Goal: Task Accomplishment & Management: Manage account settings

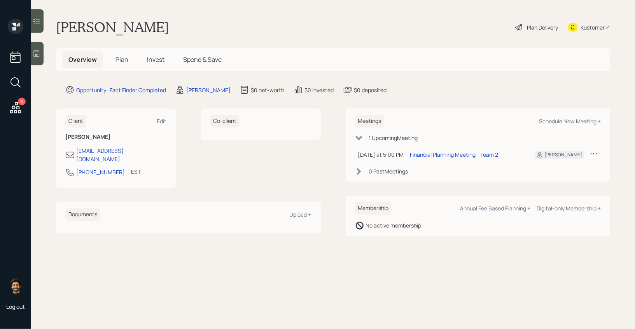
click at [39, 47] on div at bounding box center [37, 53] width 12 height 23
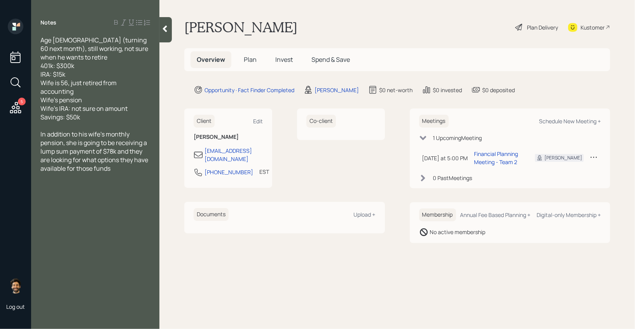
click at [14, 107] on icon at bounding box center [16, 108] width 14 height 14
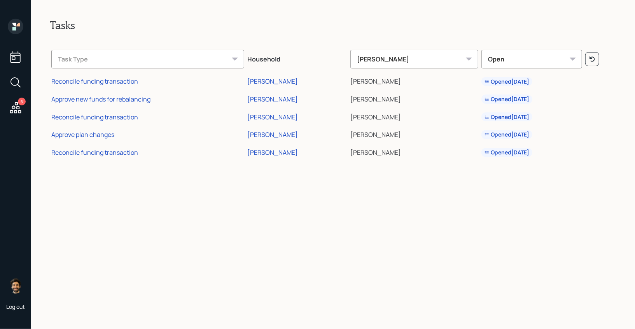
click at [16, 30] on icon at bounding box center [16, 27] width 16 height 16
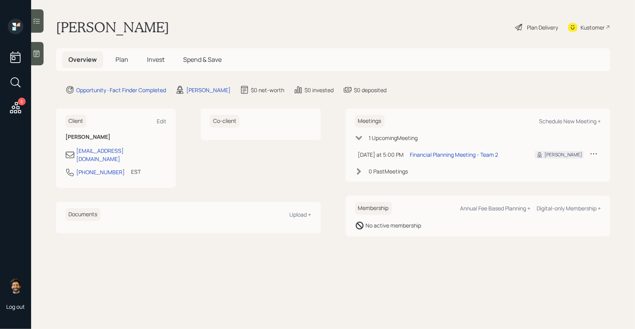
click at [121, 65] on h5 "Plan" at bounding box center [121, 59] width 25 height 17
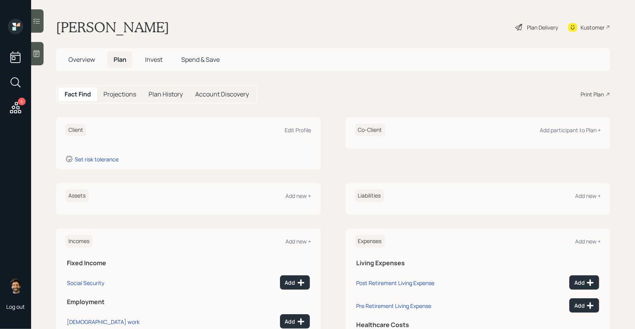
click at [35, 56] on icon at bounding box center [37, 54] width 8 height 8
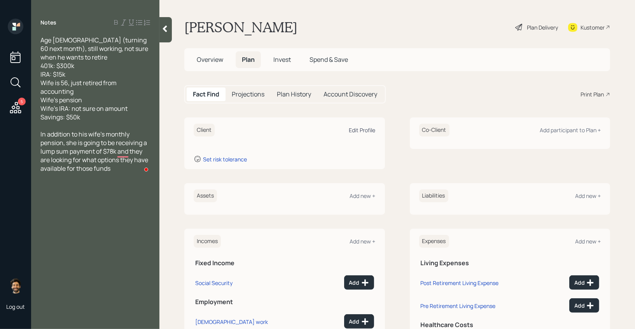
click at [363, 126] on div "Edit Profile" at bounding box center [362, 129] width 26 height 7
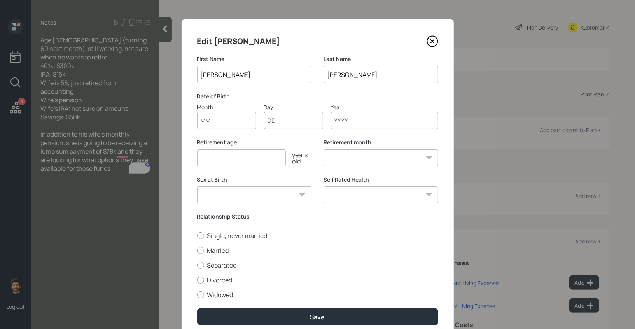
click at [208, 119] on input "Month" at bounding box center [226, 120] width 59 height 17
type input "01"
click at [218, 123] on input "01" at bounding box center [226, 120] width 59 height 17
click at [277, 123] on input "00" at bounding box center [293, 120] width 59 height 17
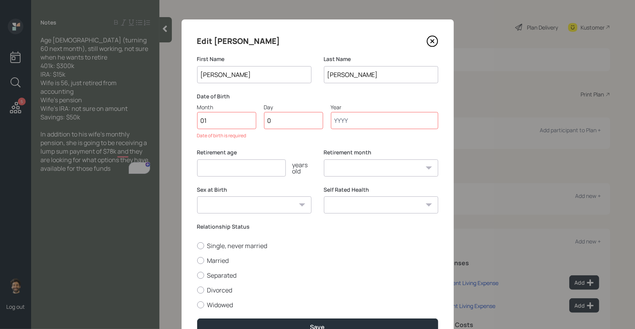
type input "01"
type input "1070"
select select "1"
type input "1070"
click at [286, 123] on input "01" at bounding box center [293, 120] width 59 height 17
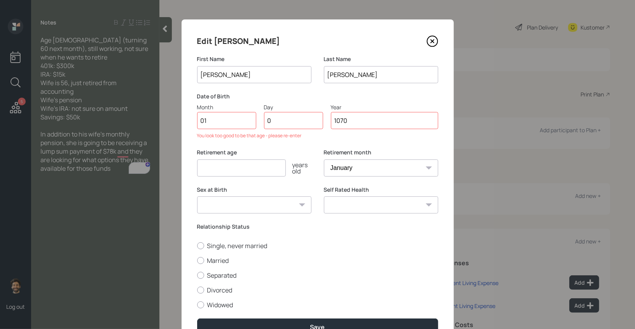
type input "01"
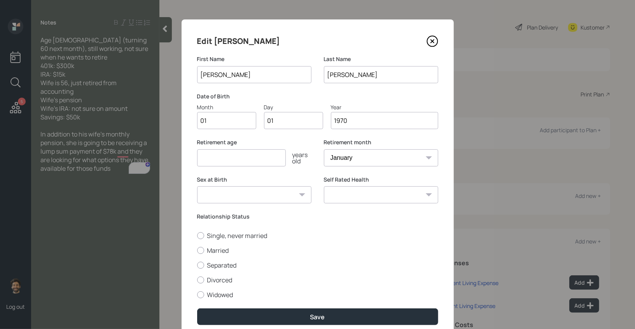
type input "1970"
click at [266, 156] on input "number" at bounding box center [241, 157] width 89 height 17
type input "7"
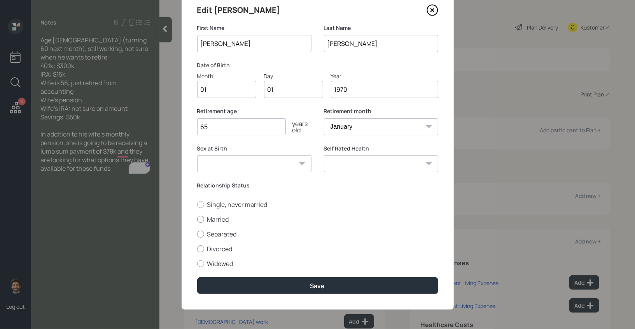
type input "65"
click at [207, 222] on label "Married" at bounding box center [317, 219] width 241 height 9
click at [197, 219] on input "Married" at bounding box center [197, 219] width 0 height 0
radio input "true"
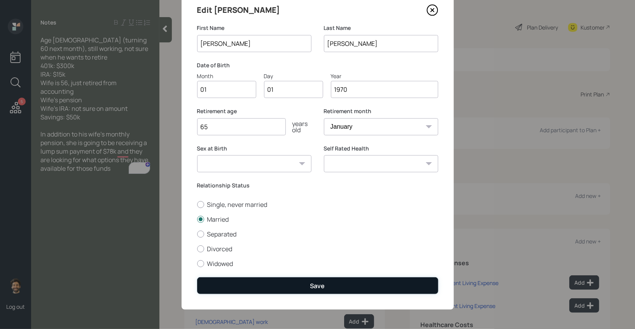
click at [220, 287] on button "Save" at bounding box center [317, 285] width 241 height 17
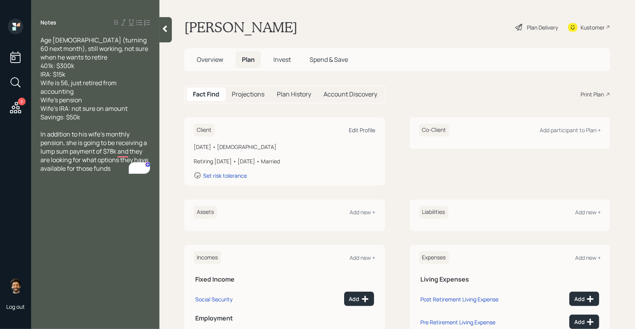
click at [370, 129] on div "Edit Profile" at bounding box center [362, 129] width 26 height 7
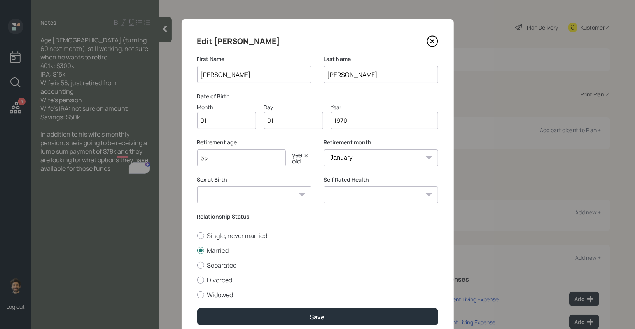
click at [374, 119] on input "1970" at bounding box center [384, 120] width 107 height 17
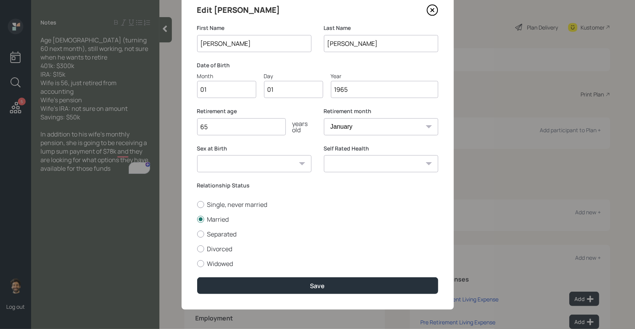
type input "1965"
click at [262, 274] on div "Edit Paul First Name Paul Last Name Coveleski Date of Birth Month 01 Day 01 Yea…" at bounding box center [318, 148] width 272 height 321
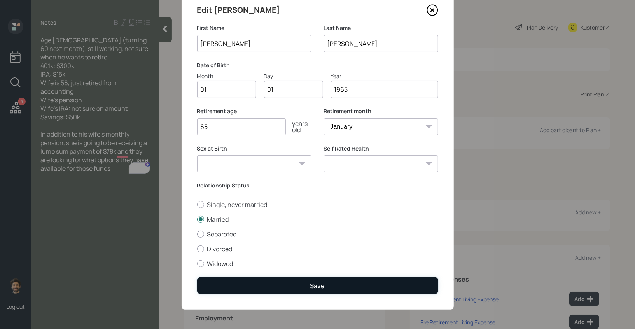
click at [262, 281] on button "Save" at bounding box center [317, 285] width 241 height 17
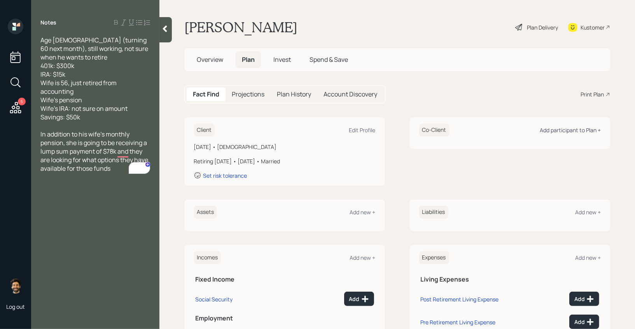
click at [559, 133] on div "Add participant to Plan +" at bounding box center [570, 129] width 61 height 7
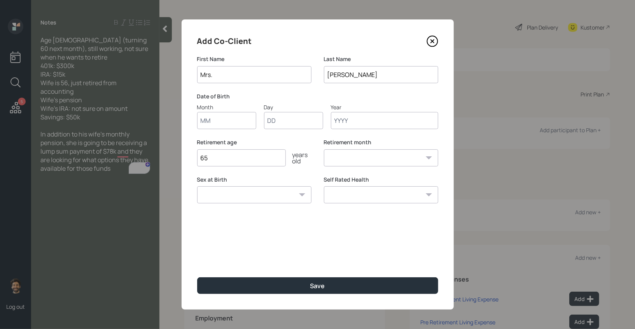
type input "Mrs."
click at [209, 129] on div "Add Co-Client First Name Mrs. Last Name Coveleski Date of Birth Month Day Year …" at bounding box center [318, 164] width 272 height 290
click at [207, 125] on input "Month" at bounding box center [226, 120] width 59 height 17
type input "1"
type input "-"
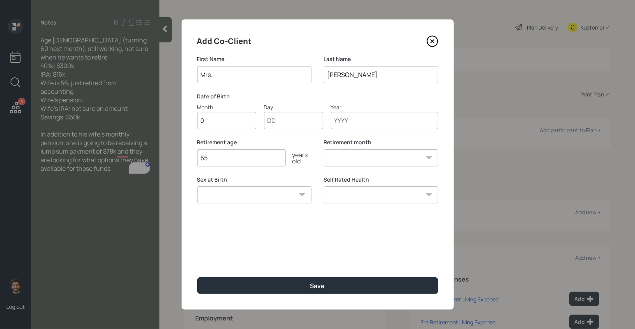
type input "01"
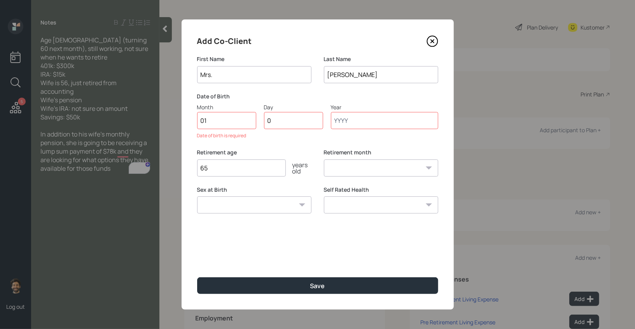
type input "01"
type input "1950"
select select "1"
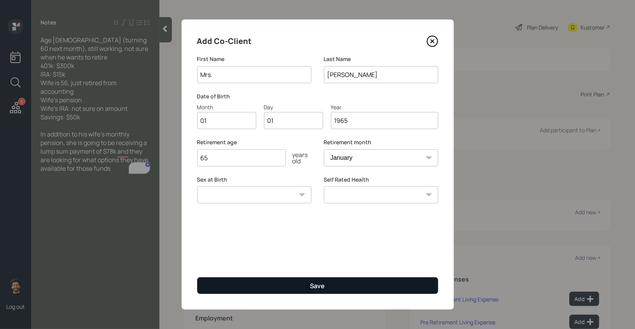
type input "1965"
click at [217, 282] on button "Save" at bounding box center [317, 285] width 241 height 17
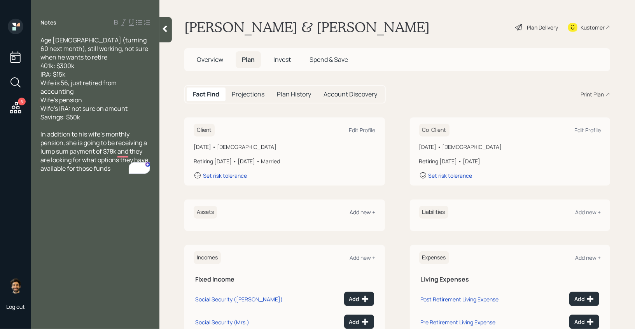
click at [360, 211] on div "Add new +" at bounding box center [363, 212] width 26 height 7
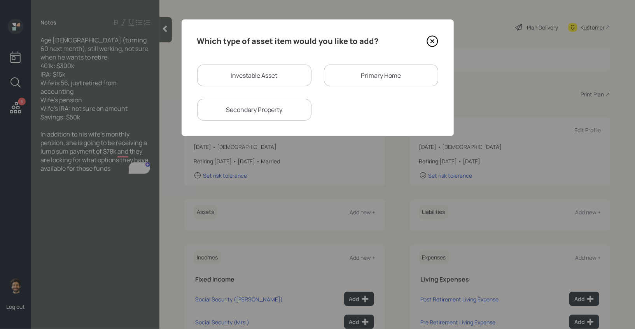
click at [223, 81] on div "Investable Asset" at bounding box center [254, 76] width 114 height 22
select select "taxable"
select select "balanced"
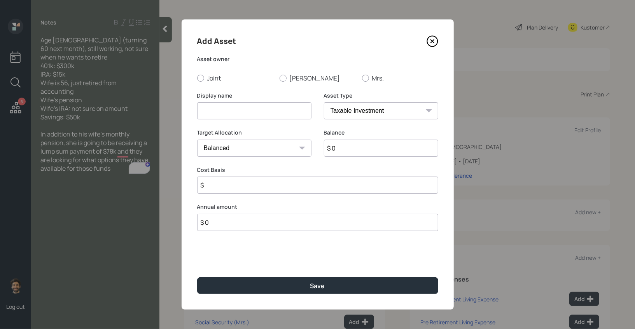
click at [224, 110] on input at bounding box center [254, 110] width 114 height 17
type input "Current 401k"
click at [286, 79] on div at bounding box center [283, 78] width 7 height 7
click at [280, 78] on input "[PERSON_NAME]" at bounding box center [279, 78] width 0 height 0
radio input "true"
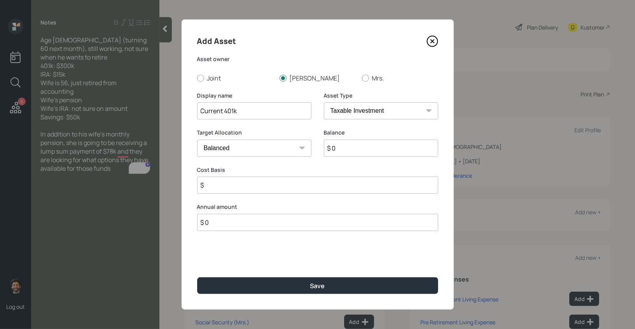
click at [347, 148] on input "$ 0" at bounding box center [381, 148] width 114 height 17
type input "$ 300,000"
click at [345, 111] on select "SEP IRA IRA Roth IRA 401(k) Roth 401(k) 403(b) Roth 403(b) 457(b) Roth 457(b) H…" at bounding box center [381, 110] width 114 height 17
select select "company_sponsored"
click at [324, 102] on select "SEP IRA IRA Roth IRA 401(k) Roth 401(k) 403(b) Roth 403(b) 457(b) Roth 457(b) H…" at bounding box center [381, 110] width 114 height 17
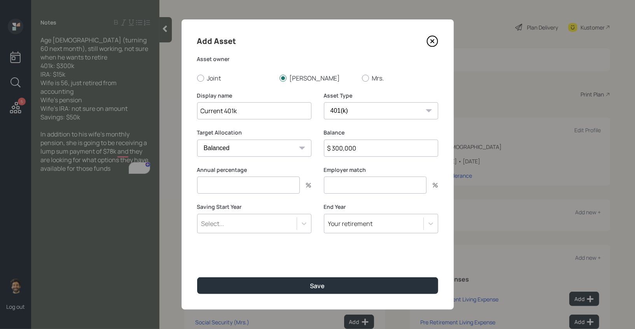
click at [231, 193] on input "number" at bounding box center [248, 185] width 103 height 17
type input "0"
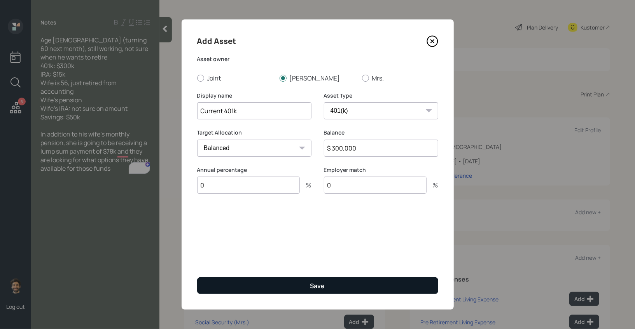
type input "0"
click at [254, 292] on button "Save" at bounding box center [317, 285] width 241 height 17
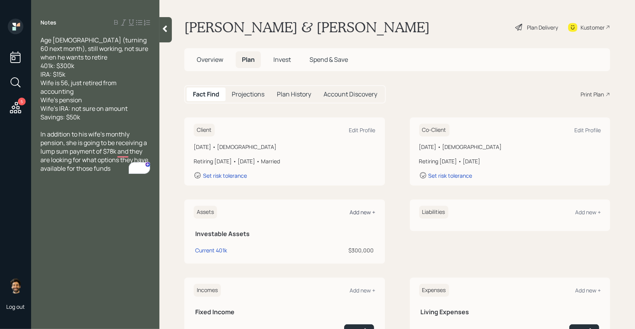
click at [360, 210] on div "Add new +" at bounding box center [363, 212] width 26 height 7
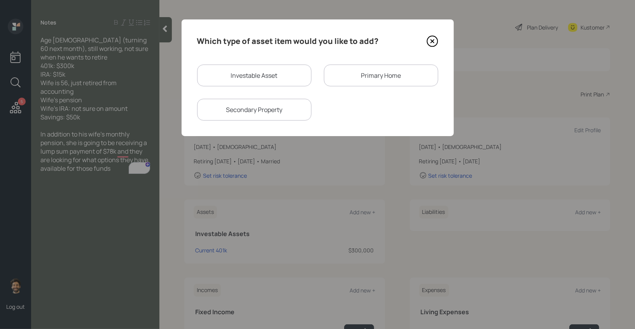
click at [252, 76] on div "Investable Asset" at bounding box center [254, 76] width 114 height 22
select select "taxable"
select select "balanced"
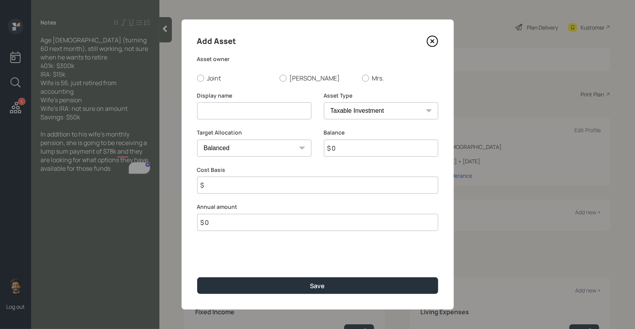
click at [239, 107] on input at bounding box center [254, 110] width 114 height 17
type input "IRA"
click at [343, 144] on input "$ 0" at bounding box center [381, 148] width 114 height 17
type input "$ 15,000"
click at [341, 116] on select "SEP IRA IRA Roth IRA 401(k) Roth 401(k) 403(b) Roth 403(b) 457(b) Roth 457(b) H…" at bounding box center [381, 110] width 114 height 17
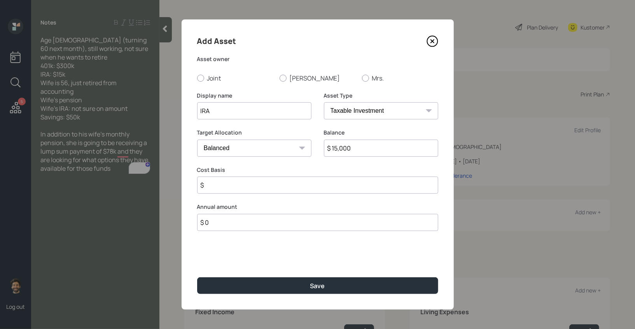
select select "ira"
click at [324, 102] on select "SEP IRA IRA Roth IRA 401(k) Roth 401(k) 403(b) Roth 403(b) 457(b) Roth 457(b) H…" at bounding box center [381, 110] width 114 height 17
type input "$"
click at [286, 77] on div at bounding box center [283, 78] width 7 height 7
click at [280, 78] on input "[PERSON_NAME]" at bounding box center [279, 78] width 0 height 0
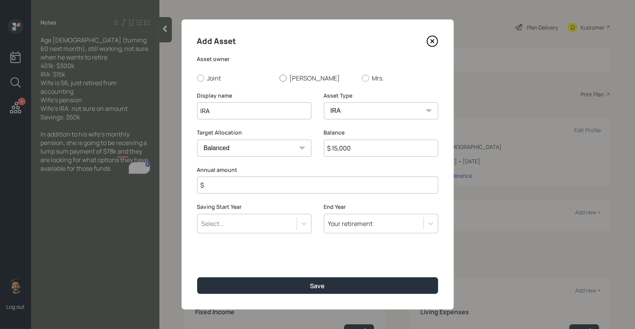
radio input "true"
click at [226, 184] on input "$" at bounding box center [317, 185] width 241 height 17
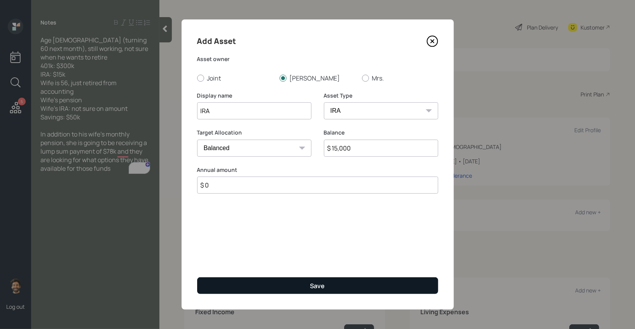
type input "$ 0"
click at [235, 291] on button "Save" at bounding box center [317, 285] width 241 height 17
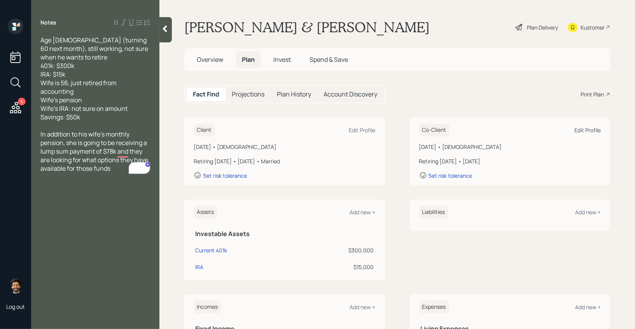
click at [588, 128] on div "Edit Profile" at bounding box center [588, 129] width 26 height 7
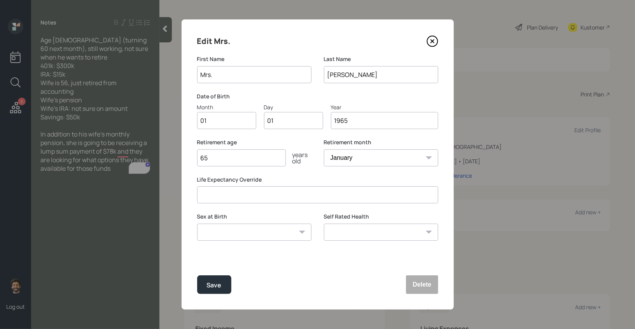
click at [352, 123] on input "1965" at bounding box center [384, 120] width 107 height 17
type input "1969"
click at [212, 289] on div "Save" at bounding box center [214, 285] width 15 height 11
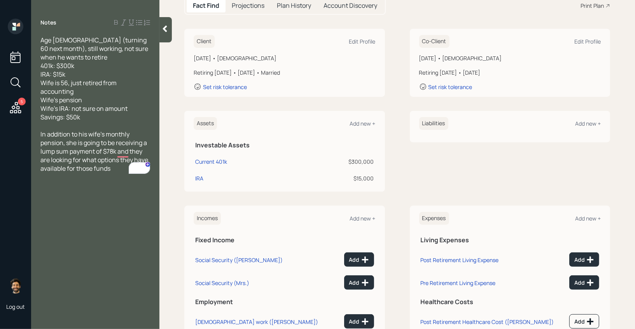
scroll to position [137, 0]
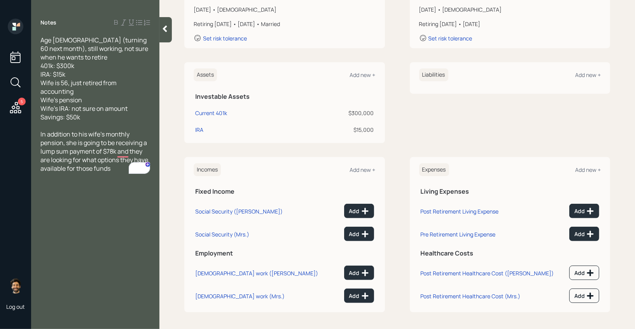
click at [364, 68] on div "Assets Add new +" at bounding box center [285, 74] width 182 height 13
click at [364, 71] on div "Add new +" at bounding box center [363, 74] width 26 height 7
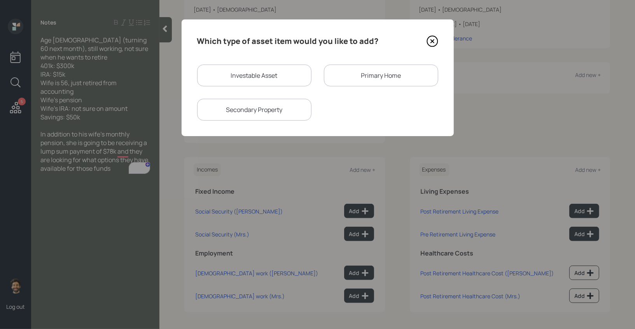
click at [259, 70] on div "Investable Asset" at bounding box center [254, 76] width 114 height 22
select select "taxable"
select select "balanced"
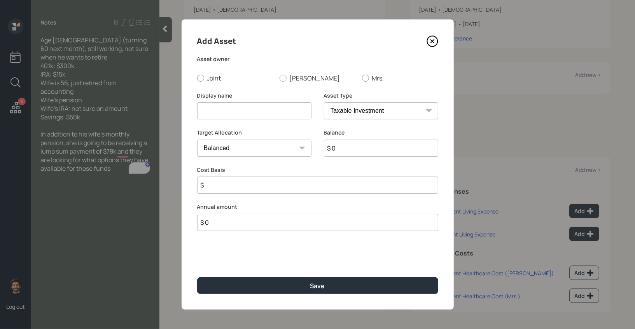
click at [217, 107] on input at bounding box center [254, 110] width 114 height 17
type input "Checking / Savings"
click at [201, 79] on div at bounding box center [200, 78] width 7 height 7
click at [197, 78] on input "Joint" at bounding box center [197, 78] width 0 height 0
radio input "true"
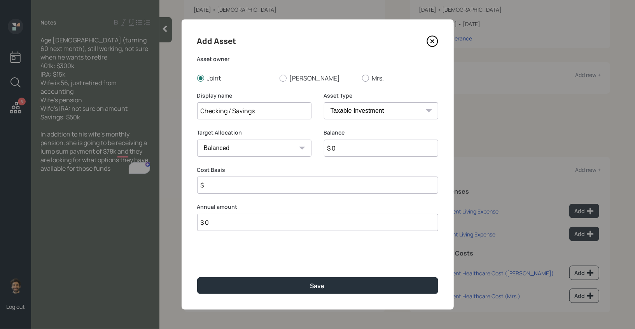
click at [348, 155] on input "$ 0" at bounding box center [381, 148] width 114 height 17
type input "$ 50,000"
click at [344, 114] on select "SEP IRA IRA Roth IRA 401(k) Roth 401(k) 403(b) Roth 403(b) 457(b) Roth 457(b) H…" at bounding box center [381, 110] width 114 height 17
select select "emergency_fund"
click at [324, 102] on select "SEP IRA IRA Roth IRA 401(k) Roth 401(k) 403(b) Roth 403(b) 457(b) Roth 457(b) H…" at bounding box center [381, 110] width 114 height 17
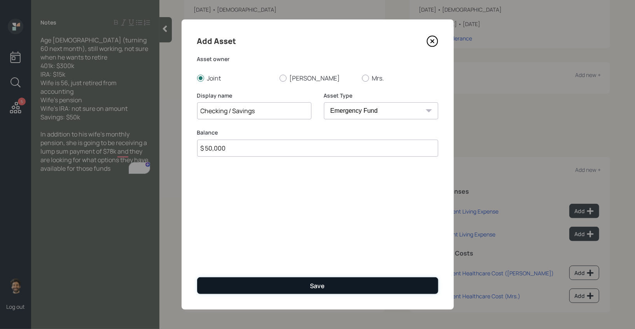
click at [223, 281] on button "Save" at bounding box center [317, 285] width 241 height 17
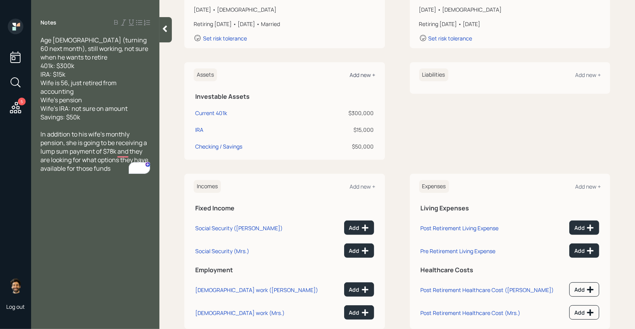
click at [356, 77] on div "Add new +" at bounding box center [363, 74] width 26 height 7
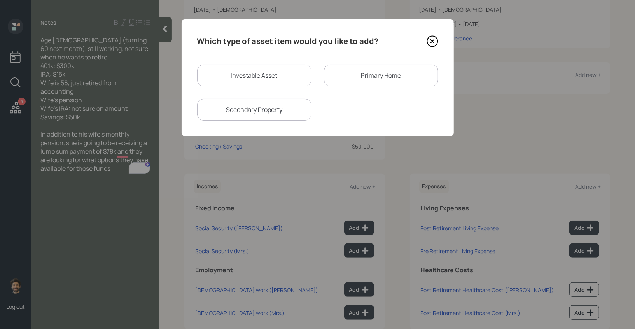
click at [237, 84] on div "Investable Asset" at bounding box center [254, 76] width 114 height 22
select select "taxable"
select select "balanced"
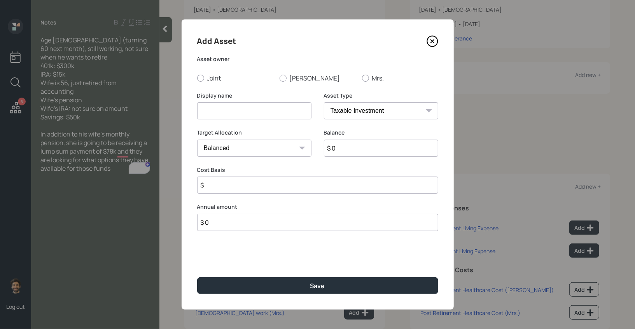
click at [228, 107] on input at bounding box center [254, 110] width 114 height 17
type input "Lump Sum Pension"
click at [287, 77] on label "[PERSON_NAME]" at bounding box center [318, 78] width 76 height 9
click at [280, 78] on input "[PERSON_NAME]" at bounding box center [279, 78] width 0 height 0
radio input "true"
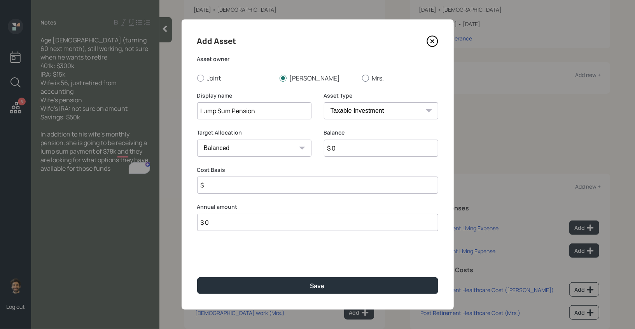
click at [376, 75] on label "Mrs." at bounding box center [400, 78] width 76 height 9
click at [362, 78] on input "Mrs." at bounding box center [362, 78] width 0 height 0
radio input "true"
click at [347, 111] on select "SEP IRA IRA Roth IRA 401(k) Roth 401(k) 403(b) Roth 403(b) 457(b) Roth 457(b) H…" at bounding box center [381, 110] width 114 height 17
select select "ira"
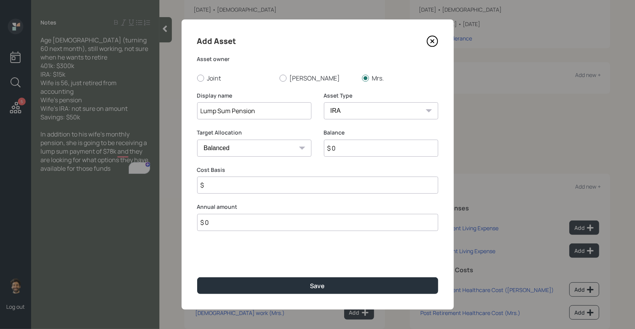
click at [324, 102] on select "SEP IRA IRA Roth IRA 401(k) Roth 401(k) 403(b) Roth 403(b) 457(b) Roth 457(b) H…" at bounding box center [381, 110] width 114 height 17
type input "$"
click at [343, 149] on input "$ 0" at bounding box center [381, 148] width 114 height 17
type input "$ 78,000"
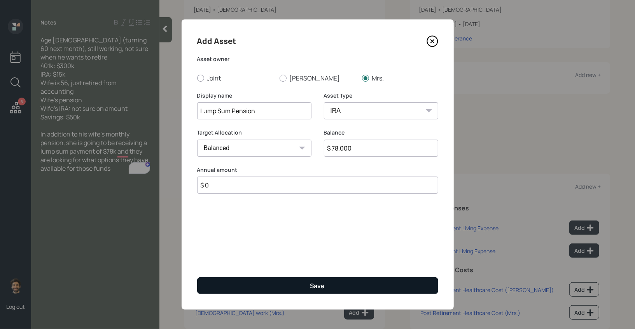
type input "$ 0"
click at [269, 282] on button "Save" at bounding box center [317, 285] width 241 height 17
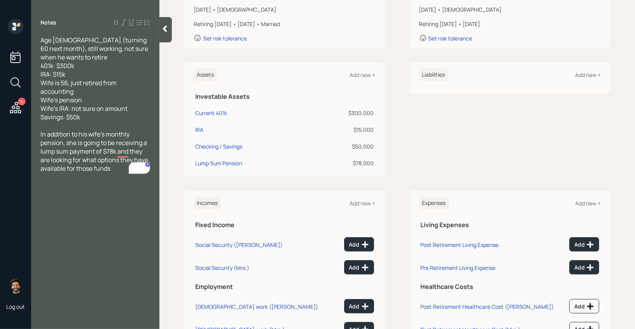
scroll to position [171, 0]
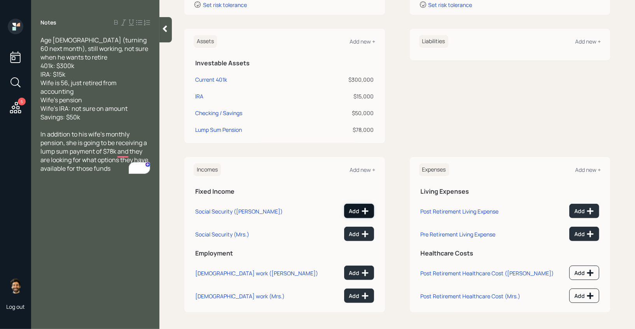
click at [360, 214] on button "Add" at bounding box center [359, 211] width 30 height 14
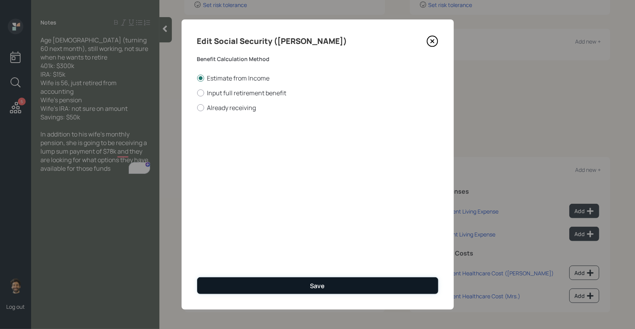
click at [244, 282] on button "Save" at bounding box center [317, 285] width 241 height 17
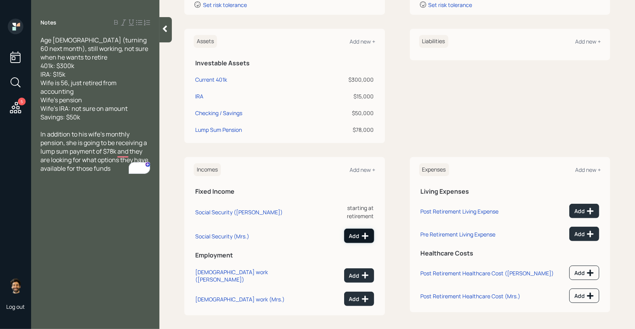
click at [354, 232] on div "Add" at bounding box center [359, 236] width 20 height 8
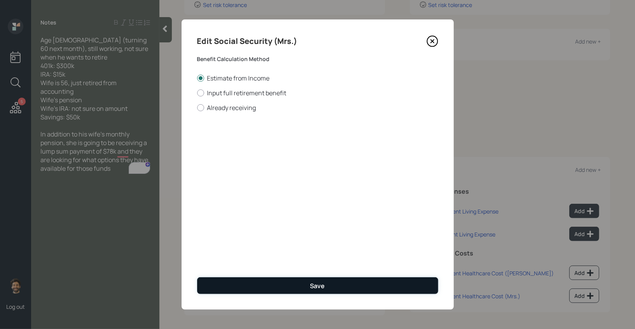
click at [257, 280] on button "Save" at bounding box center [317, 285] width 241 height 17
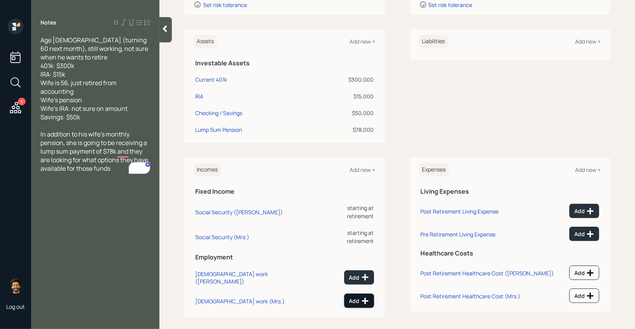
click at [356, 297] on div "Add" at bounding box center [359, 301] width 20 height 8
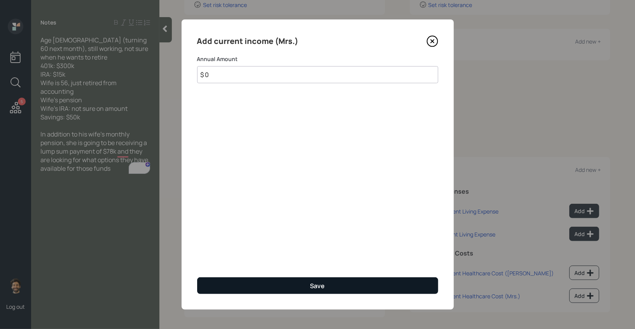
type input "$ 0"
click at [331, 278] on button "Save" at bounding box center [317, 285] width 241 height 17
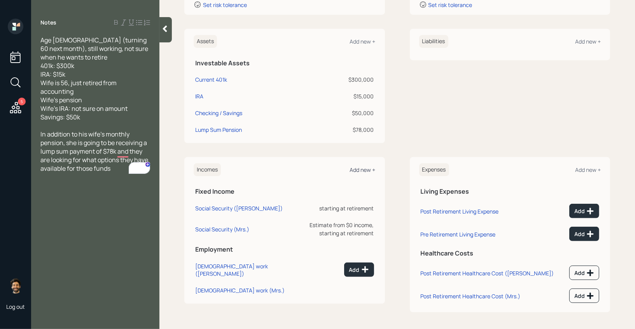
click at [350, 167] on div "Add new +" at bounding box center [363, 169] width 26 height 7
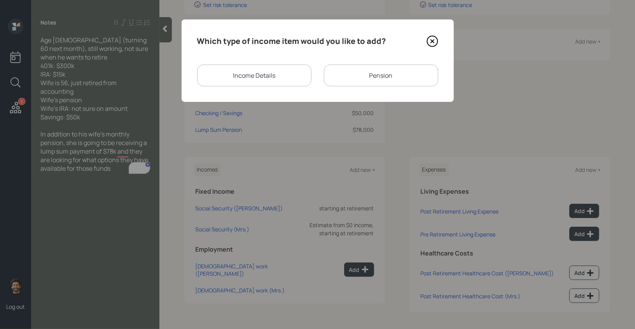
click at [367, 86] on div "Pension" at bounding box center [381, 76] width 114 height 22
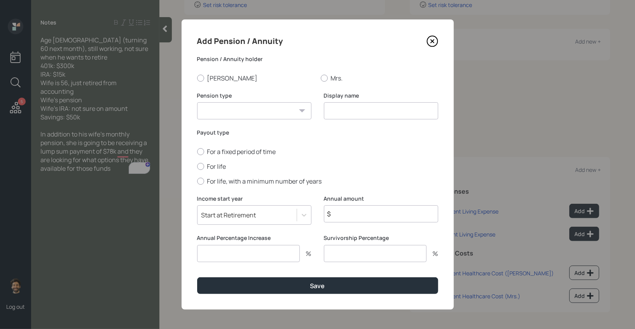
click at [236, 113] on select "Pension Annuity" at bounding box center [254, 110] width 114 height 17
select select "pension"
click at [197, 102] on select "Pension Annuity" at bounding box center [254, 110] width 114 height 17
click at [361, 114] on input at bounding box center [381, 110] width 114 height 17
type input "Pension"
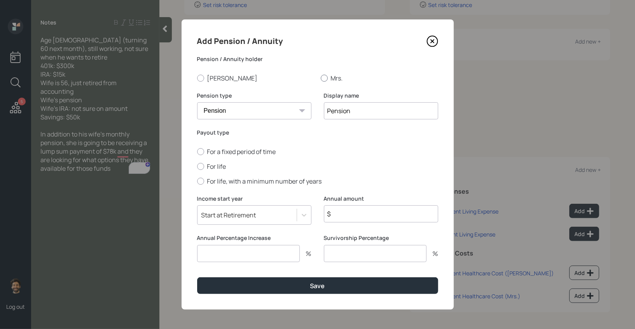
click at [336, 79] on label "Mrs." at bounding box center [379, 78] width 117 height 9
click at [321, 78] on input "Mrs." at bounding box center [321, 78] width 0 height 0
radio input "true"
click at [209, 168] on label "For life" at bounding box center [317, 166] width 241 height 9
click at [197, 166] on input "For life" at bounding box center [197, 166] width 0 height 0
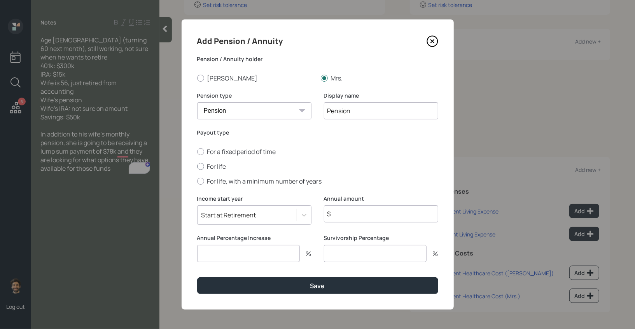
radio input "true"
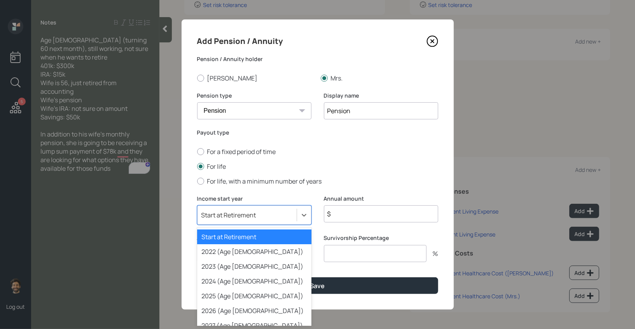
click at [232, 216] on div "Start at Retirement" at bounding box center [229, 215] width 55 height 9
click at [234, 251] on div "2022 (Age 57)" at bounding box center [254, 251] width 114 height 15
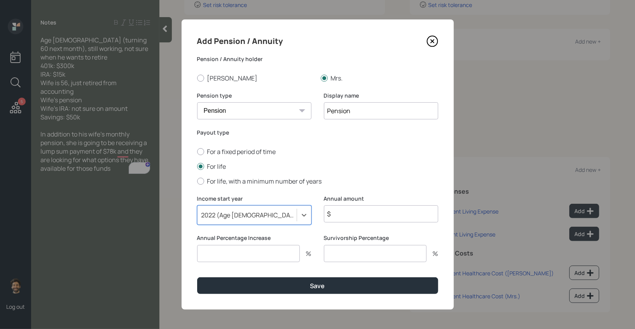
click at [367, 216] on input "$" at bounding box center [381, 213] width 114 height 17
type input "$ 1"
click at [241, 255] on input "number" at bounding box center [248, 253] width 103 height 17
type input "1"
type input "0"
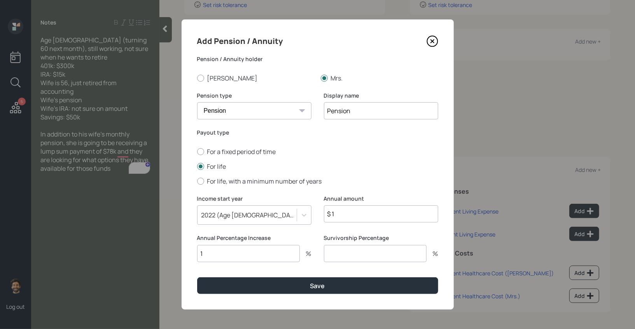
type input "1"
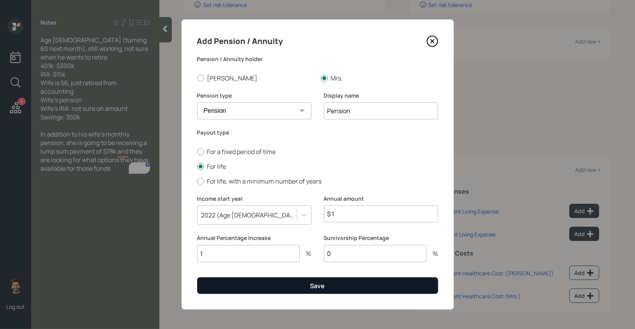
type input "0"
click at [243, 292] on button "Save" at bounding box center [317, 285] width 241 height 17
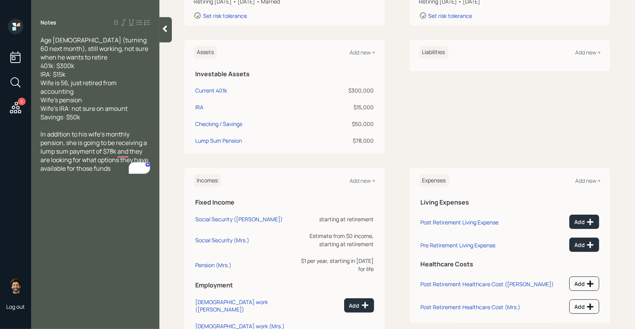
scroll to position [159, 0]
click at [362, 302] on icon at bounding box center [365, 306] width 8 height 8
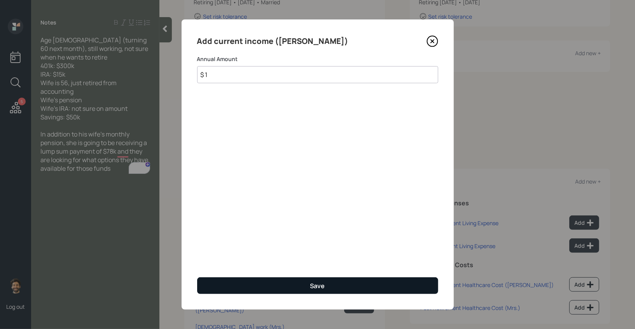
type input "$ 1"
click at [293, 290] on button "Save" at bounding box center [317, 285] width 241 height 17
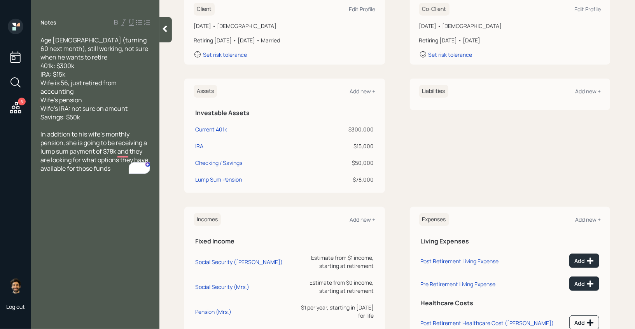
scroll to position [133, 0]
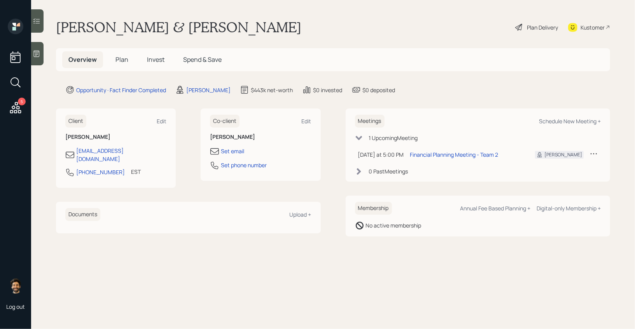
click at [121, 63] on span "Plan" at bounding box center [122, 59] width 13 height 9
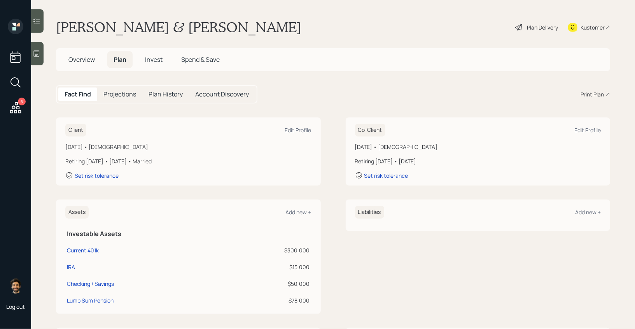
click at [95, 20] on h1 "Paul & Mrs. Coveleski" at bounding box center [178, 27] width 245 height 17
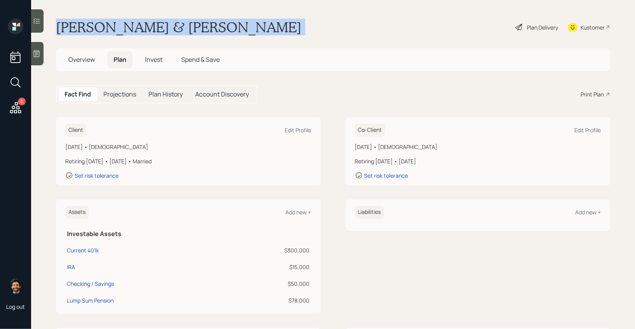
click at [95, 20] on h1 "Paul & Mrs. Coveleski" at bounding box center [178, 27] width 245 height 17
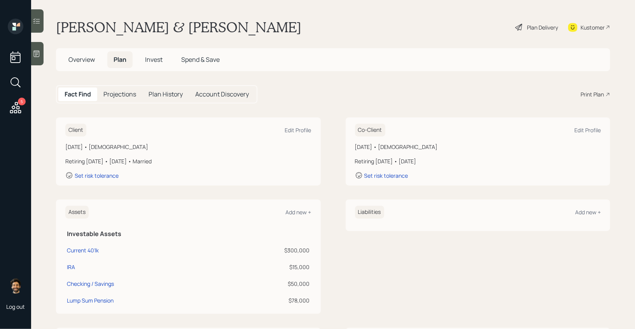
click at [81, 61] on span "Overview" at bounding box center [81, 59] width 26 height 9
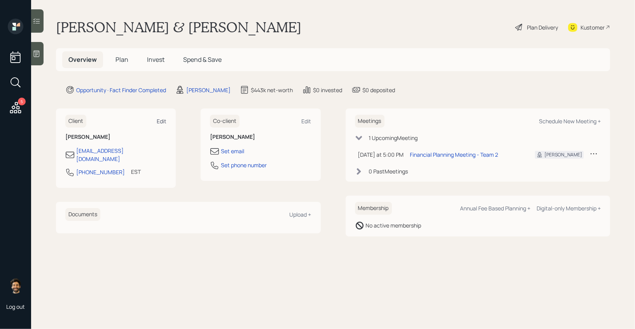
click at [165, 120] on div "Edit" at bounding box center [162, 120] width 10 height 7
click at [121, 56] on span "Plan" at bounding box center [122, 59] width 13 height 9
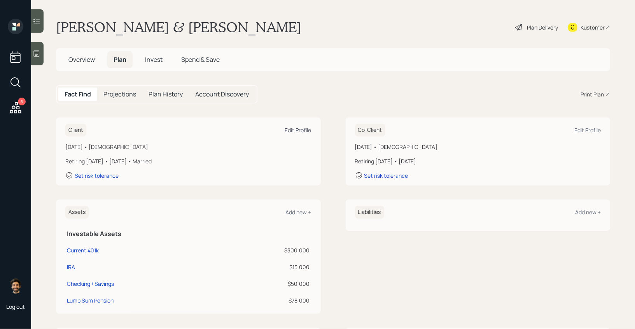
click at [301, 130] on div "Edit Profile" at bounding box center [298, 129] width 26 height 7
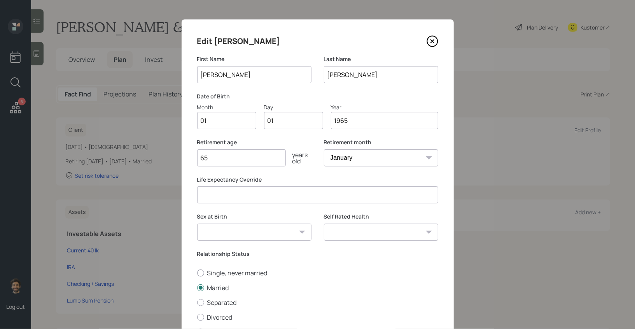
click at [205, 126] on input "01" at bounding box center [226, 120] width 59 height 17
type input "10"
type input "0"
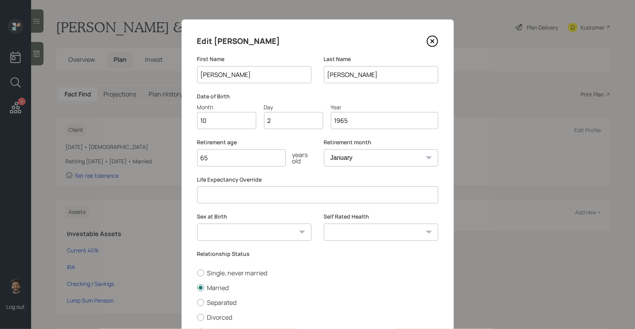
type input "24"
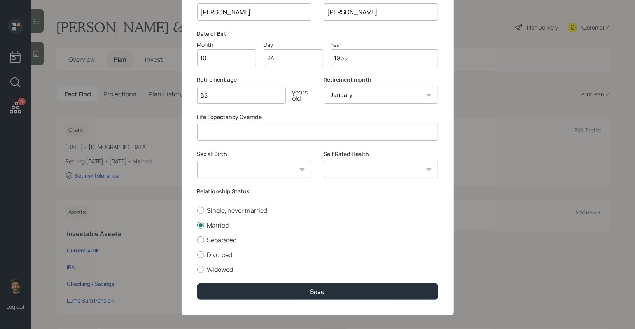
scroll to position [68, 0]
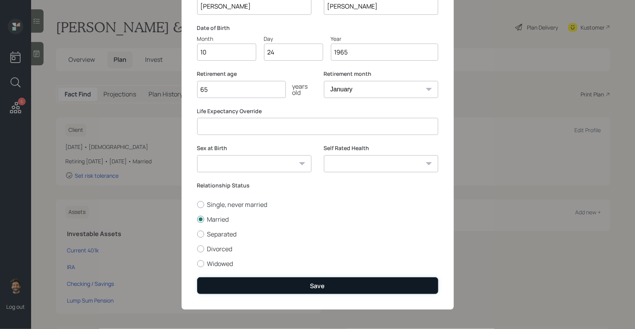
click at [220, 291] on button "Save" at bounding box center [317, 285] width 241 height 17
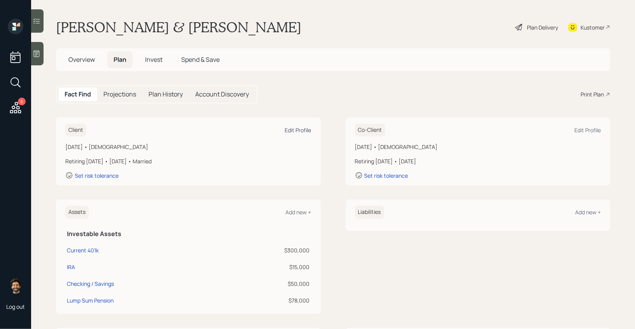
click at [294, 127] on div "Edit Profile" at bounding box center [298, 129] width 26 height 7
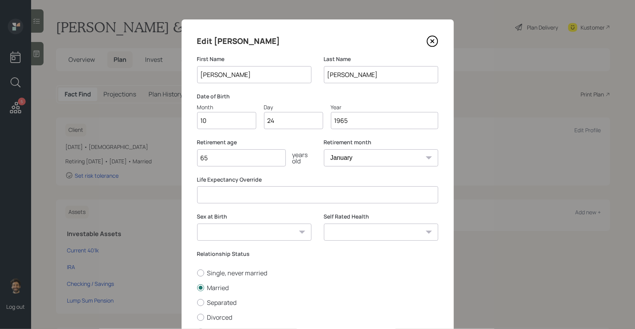
click at [224, 160] on input "65" at bounding box center [241, 157] width 89 height 17
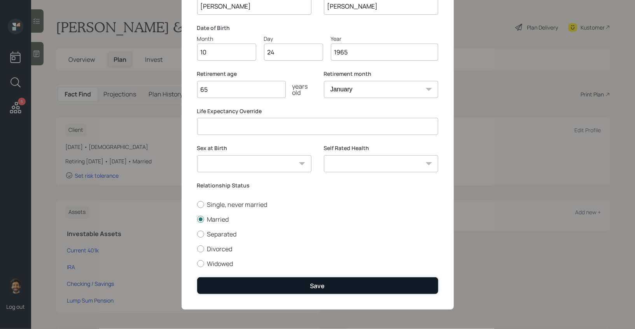
click at [254, 289] on button "Save" at bounding box center [317, 285] width 241 height 17
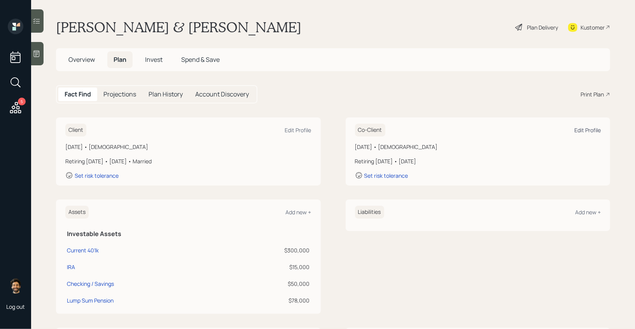
click at [589, 128] on div "Edit Profile" at bounding box center [588, 129] width 26 height 7
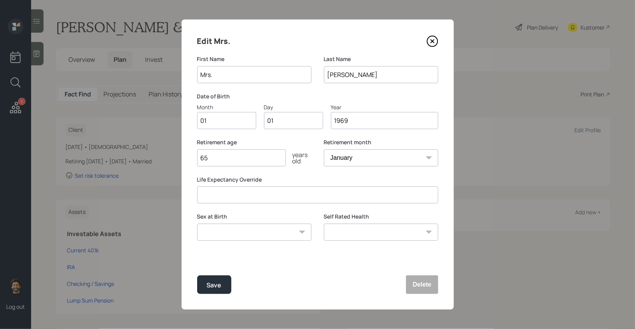
click at [238, 73] on input "Mrs." at bounding box center [254, 74] width 114 height 17
type input "[PERSON_NAME]"
click at [228, 121] on input "01" at bounding box center [226, 120] width 59 height 17
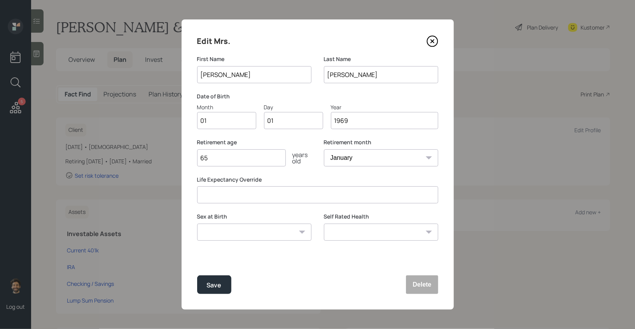
click at [228, 121] on input "01" at bounding box center [226, 120] width 59 height 17
type input "08"
type input "0"
type input "24"
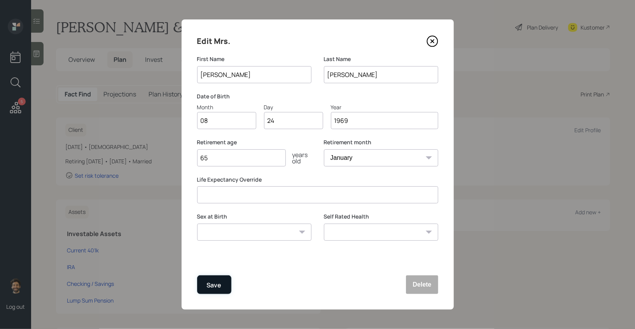
click at [219, 284] on div "Save" at bounding box center [214, 285] width 15 height 11
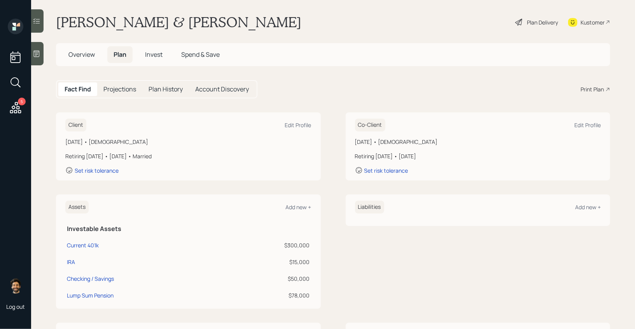
scroll to position [6, 0]
click at [35, 51] on icon at bounding box center [37, 54] width 8 height 8
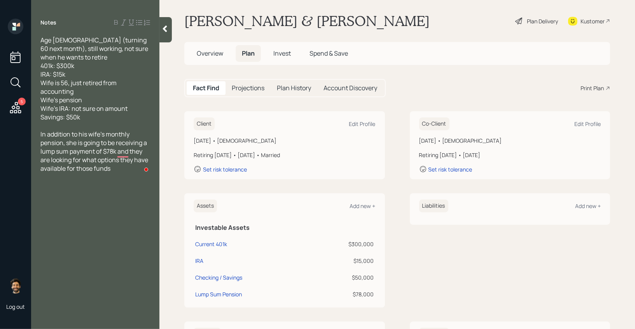
click at [161, 30] on icon at bounding box center [165, 29] width 8 height 8
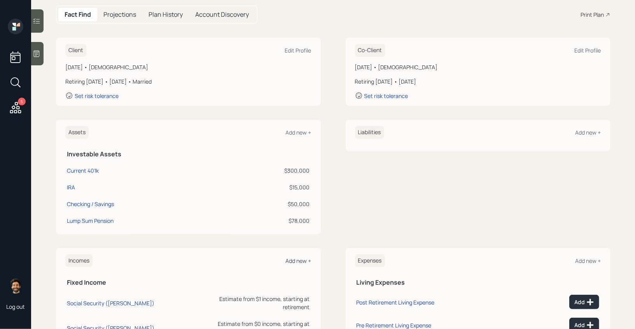
scroll to position [42, 0]
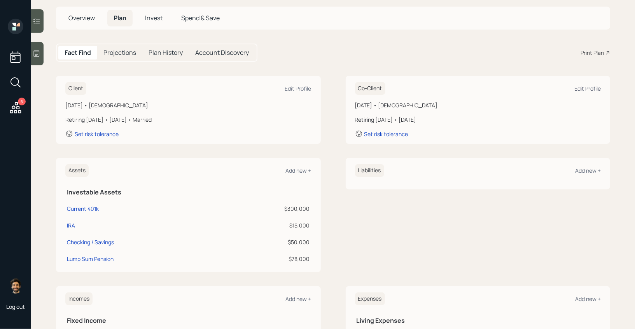
click at [580, 88] on div "Edit Profile" at bounding box center [588, 88] width 26 height 7
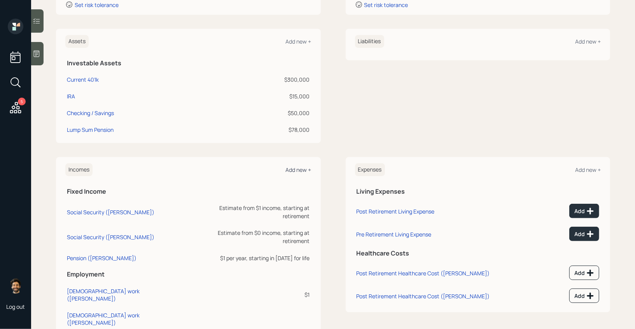
click at [297, 167] on div "Add new +" at bounding box center [299, 169] width 26 height 7
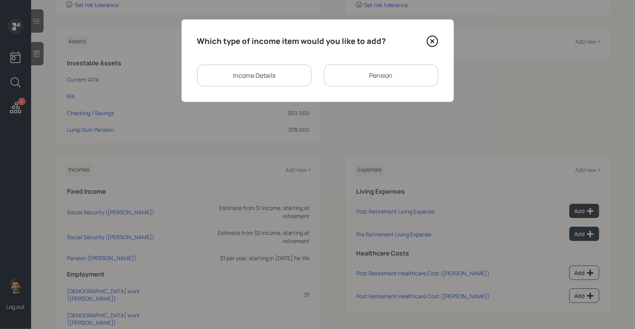
click at [272, 79] on div "Income Details" at bounding box center [254, 76] width 114 height 22
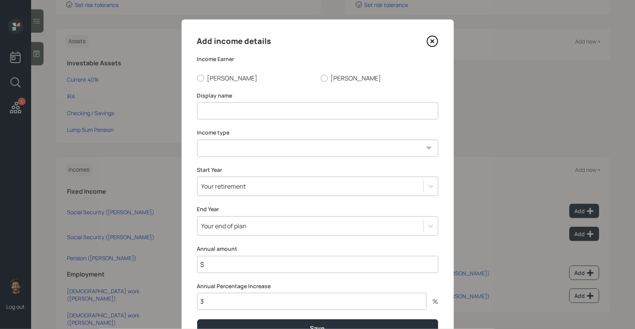
click at [254, 114] on input at bounding box center [317, 110] width 241 height 17
type input "Pam Work"
click at [263, 148] on select "Full-time work Part-time work Self employment Other" at bounding box center [317, 148] width 241 height 17
select select "other"
click at [197, 140] on select "Full-time work Part-time work Self employment Other" at bounding box center [317, 148] width 241 height 17
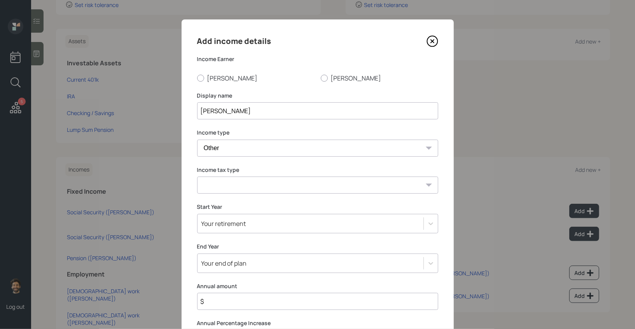
click at [214, 183] on select "Tax-free Earned Self Employment Alimony Royalties Pension / Annuity Interest Di…" at bounding box center [317, 185] width 241 height 17
select select "earned"
click at [197, 177] on select "Tax-free Earned Self Employment Alimony Royalties Pension / Annuity Interest Di…" at bounding box center [317, 185] width 241 height 17
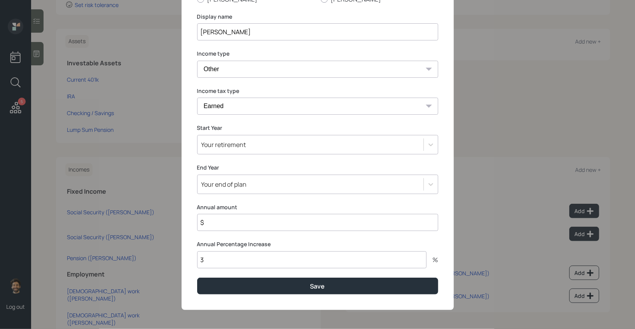
click at [215, 178] on div "Your end of plan" at bounding box center [311, 184] width 226 height 13
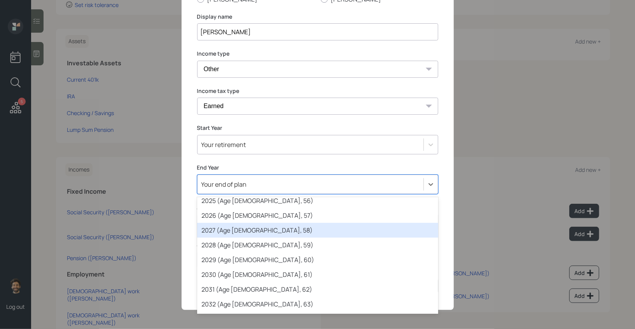
scroll to position [109, 0]
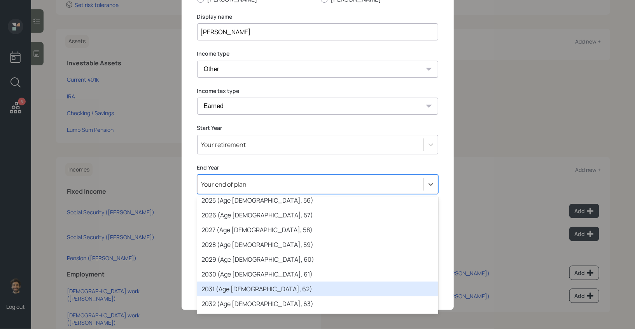
click at [230, 286] on div "2031 (Age 66, 62)" at bounding box center [317, 289] width 241 height 15
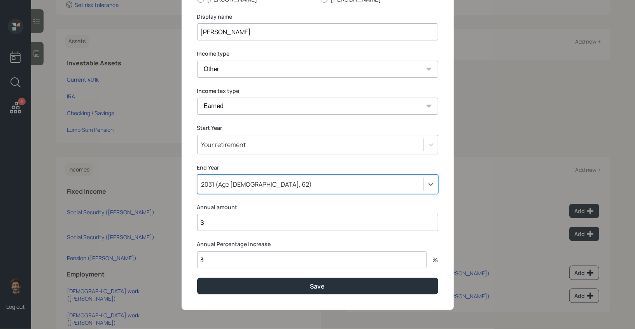
click at [228, 151] on div "Your retirement" at bounding box center [311, 144] width 226 height 13
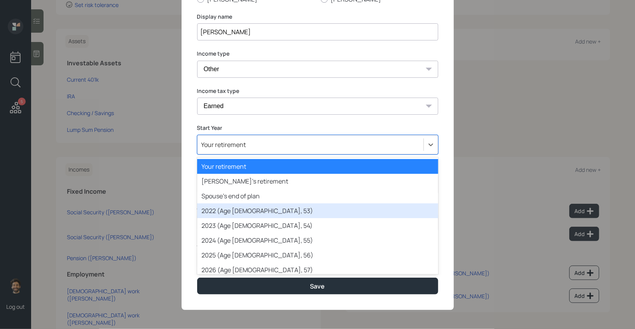
click at [217, 211] on div "2022 (Age 57, 53)" at bounding box center [317, 210] width 241 height 15
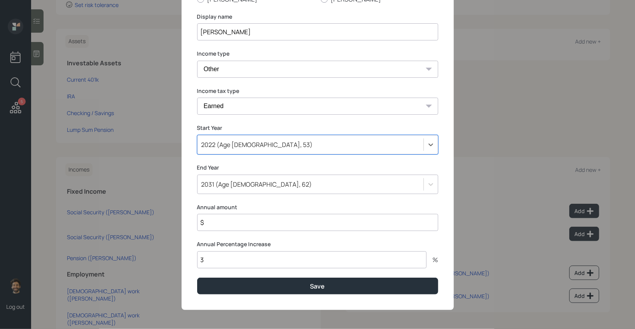
click at [221, 144] on div "2022 (Age 57, 53)" at bounding box center [258, 144] width 112 height 9
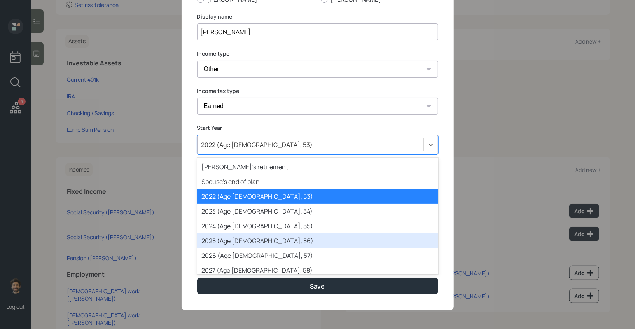
scroll to position [16, 0]
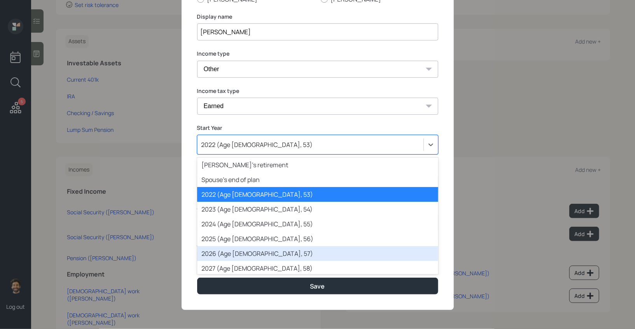
click at [219, 251] on div "2026 (Age 61, 57)" at bounding box center [317, 253] width 241 height 15
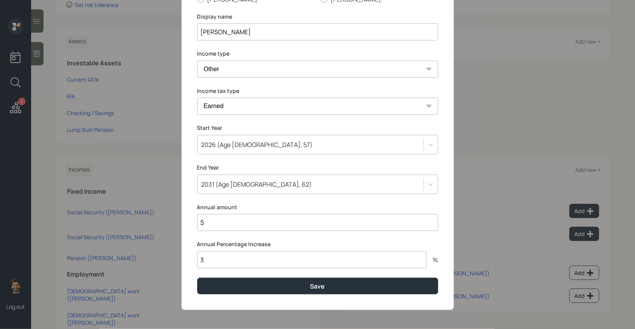
click at [221, 259] on input "3" at bounding box center [312, 259] width 230 height 17
click at [219, 217] on input "$" at bounding box center [317, 222] width 241 height 17
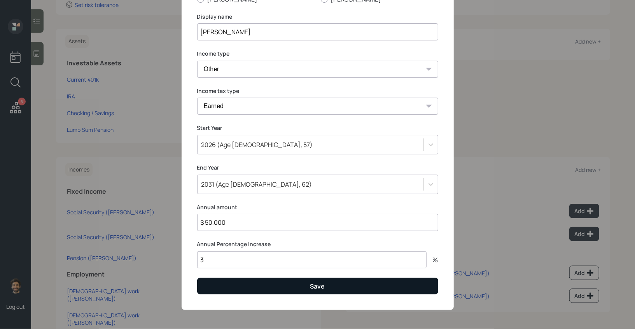
type input "$ 50,000"
click at [226, 288] on button "Save" at bounding box center [317, 286] width 241 height 17
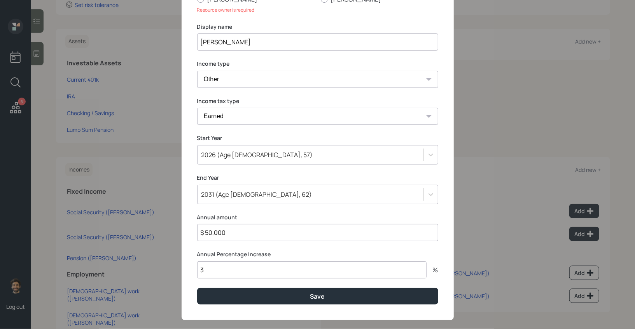
scroll to position [7, 0]
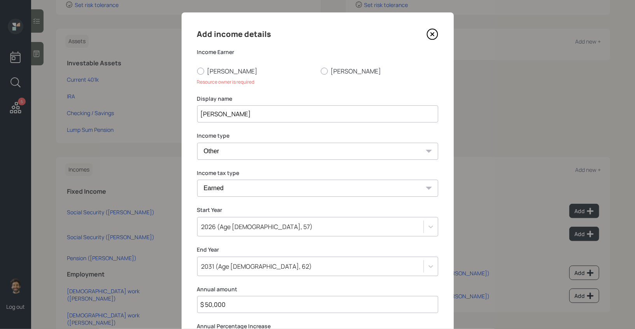
click at [326, 77] on div "Income Earner Paul Pam Resource owner is required" at bounding box center [317, 66] width 241 height 37
click at [325, 72] on div at bounding box center [324, 71] width 7 height 7
click at [321, 71] on input "Pam" at bounding box center [321, 71] width 0 height 0
radio input "true"
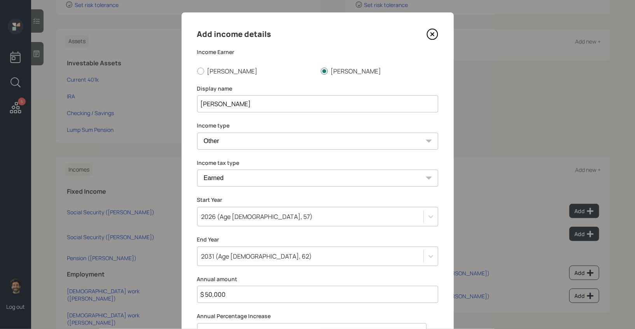
scroll to position [79, 0]
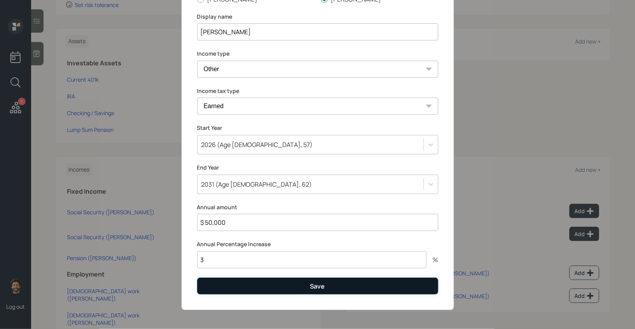
click at [239, 289] on button "Save" at bounding box center [317, 286] width 241 height 17
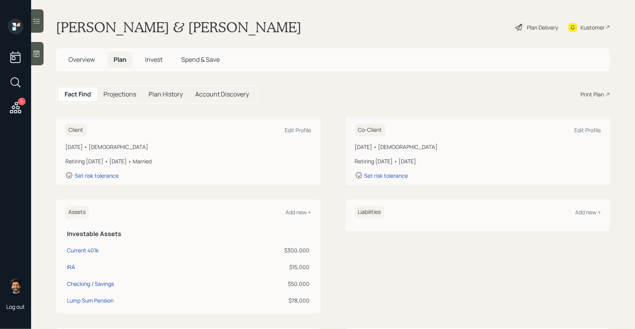
click at [116, 94] on h5 "Projections" at bounding box center [119, 94] width 33 height 7
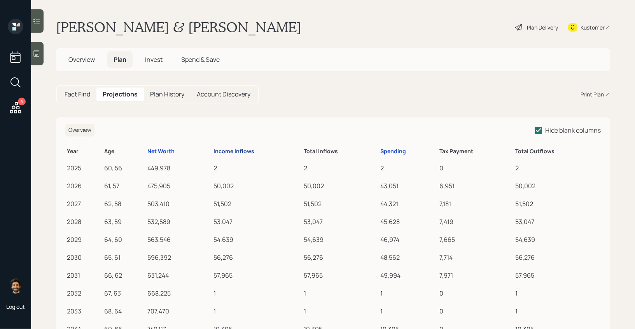
click at [219, 149] on div "Income Inflows" at bounding box center [234, 151] width 41 height 7
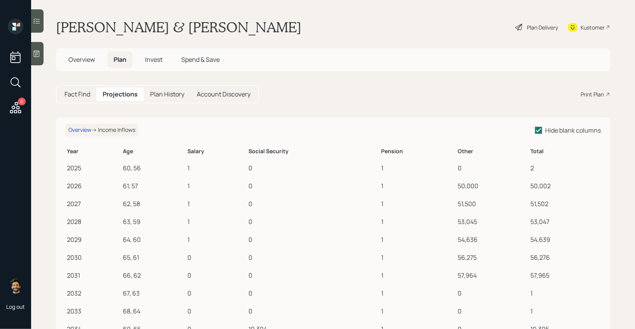
click at [82, 91] on h5 "Fact Find" at bounding box center [78, 94] width 26 height 7
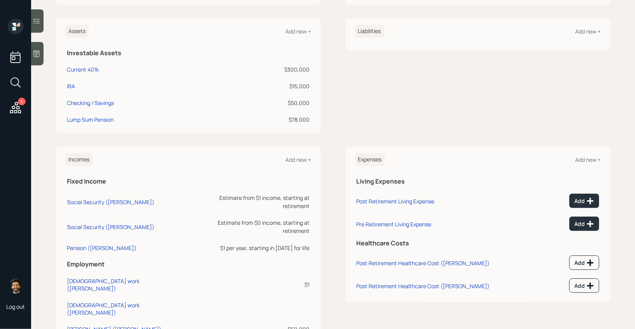
scroll to position [184, 0]
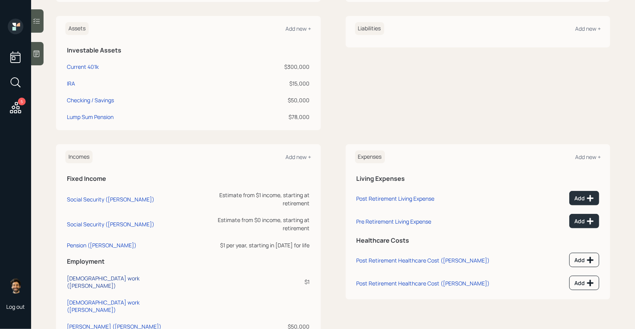
click at [103, 275] on div "Full-time work (Paul)" at bounding box center [128, 282] width 122 height 15
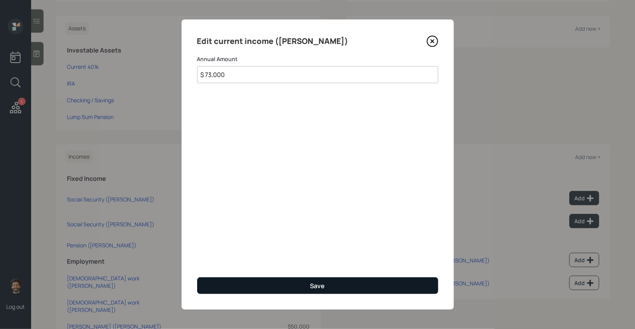
type input "$ 73,000"
click at [241, 284] on button "Save" at bounding box center [317, 285] width 241 height 17
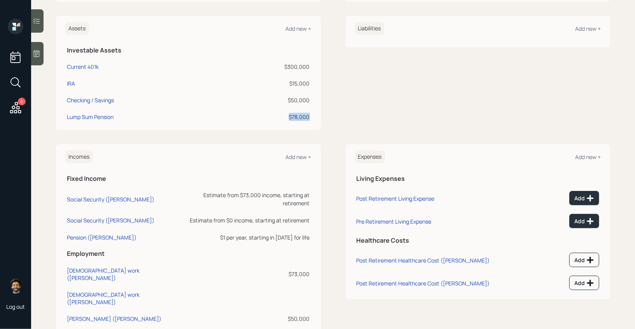
drag, startPoint x: 311, startPoint y: 116, endPoint x: 286, endPoint y: 116, distance: 25.7
click at [286, 116] on td "$78,000" at bounding box center [267, 115] width 89 height 17
click at [81, 234] on div "Pension (Pam)" at bounding box center [102, 237] width 70 height 7
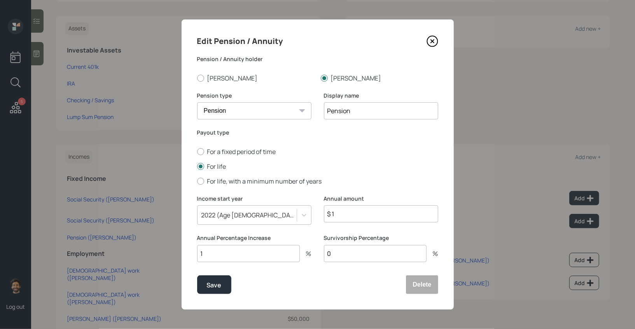
click at [341, 217] on input "$ 1" at bounding box center [381, 213] width 114 height 17
type input "$ 19,200"
click at [231, 256] on input "1" at bounding box center [248, 253] width 103 height 17
type input "3"
click at [207, 281] on div "Save" at bounding box center [214, 285] width 15 height 11
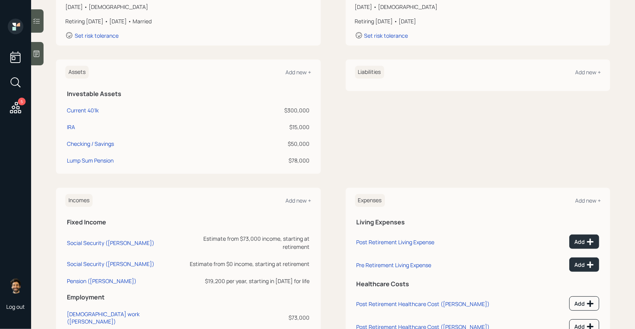
scroll to position [111, 0]
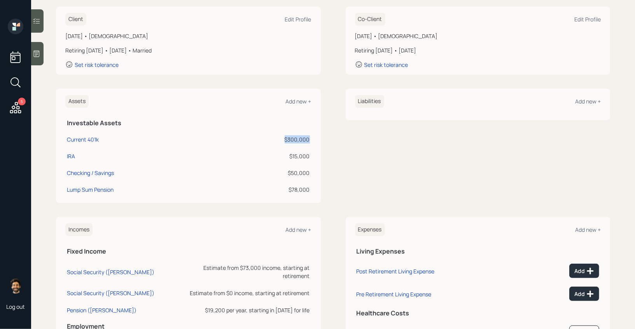
drag, startPoint x: 309, startPoint y: 137, endPoint x: 285, endPoint y: 138, distance: 24.1
click at [285, 138] on div "$300,000" at bounding box center [267, 139] width 86 height 8
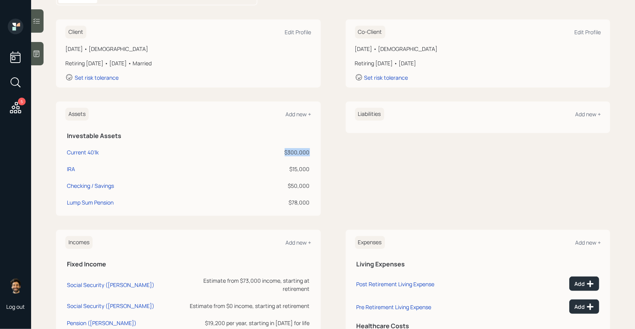
scroll to position [94, 0]
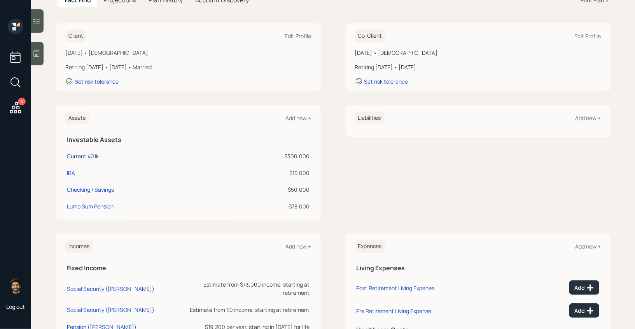
click at [94, 154] on div "Current 401k" at bounding box center [83, 156] width 32 height 8
click at [84, 157] on div "Current 401k" at bounding box center [83, 156] width 32 height 8
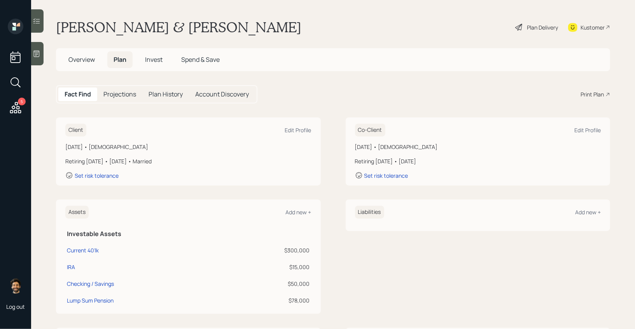
select select "company_sponsored"
select select "balanced"
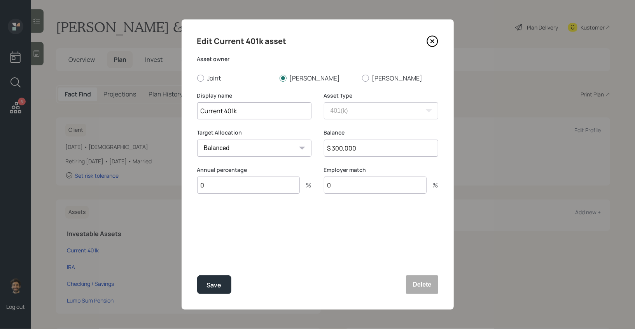
click at [228, 190] on input "0" at bounding box center [248, 185] width 103 height 17
type input "15"
type input "4"
click at [346, 150] on input "$ 300,000" at bounding box center [381, 148] width 114 height 17
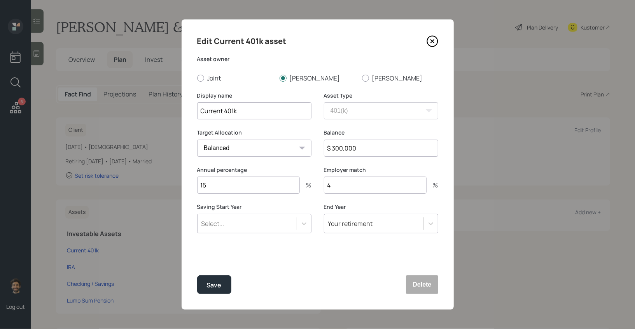
click at [346, 150] on input "$ 300,000" at bounding box center [381, 148] width 114 height 17
type input "$ 330,000"
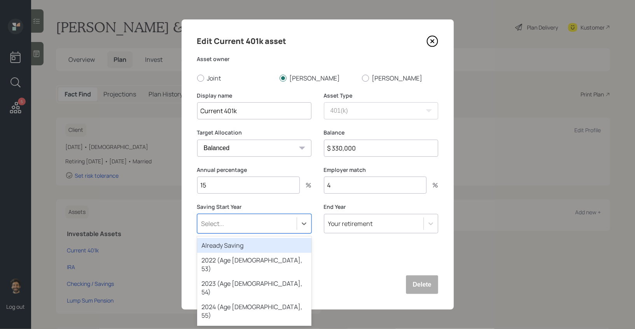
click at [243, 232] on div "Select..." at bounding box center [254, 223] width 114 height 19
click at [231, 242] on div "Already Saving" at bounding box center [254, 245] width 114 height 15
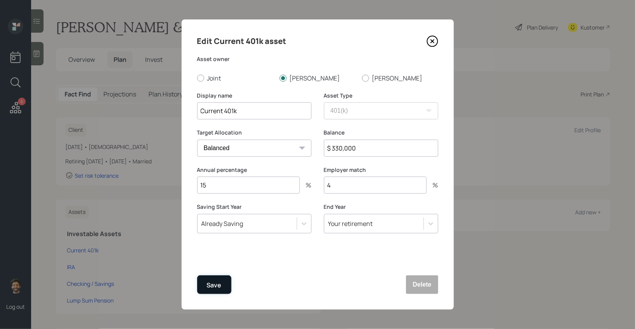
click at [216, 280] on div "Save" at bounding box center [214, 285] width 15 height 11
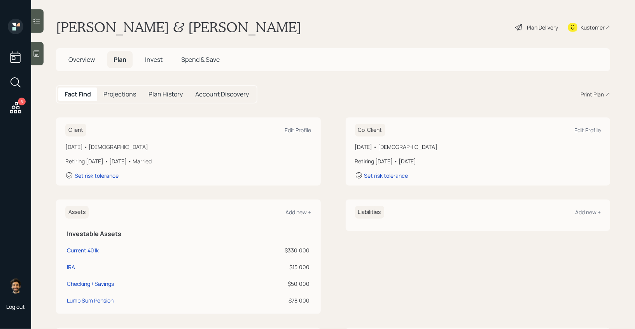
scroll to position [24, 0]
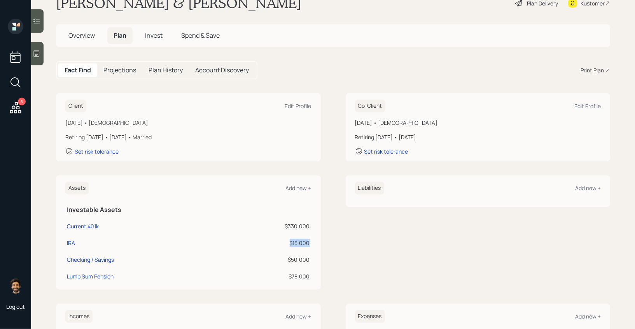
drag, startPoint x: 308, startPoint y: 245, endPoint x: 288, endPoint y: 245, distance: 20.2
click at [288, 245] on div "$15,000" at bounding box center [267, 243] width 85 height 8
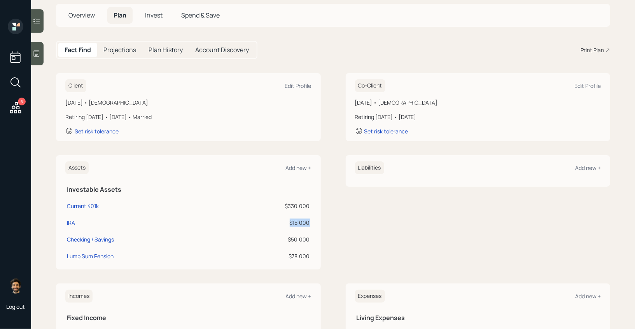
scroll to position [45, 0]
click at [71, 222] on div "IRA" at bounding box center [71, 222] width 8 height 8
select select "ira"
select select "balanced"
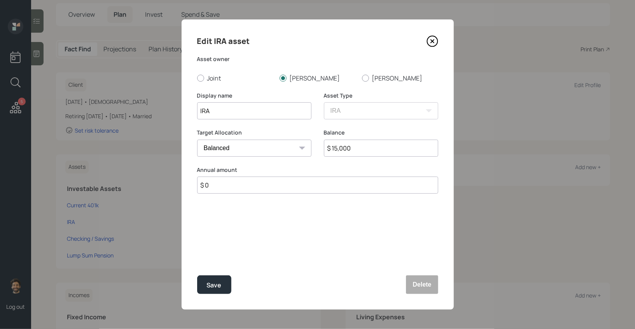
click at [228, 108] on input "IRA" at bounding box center [254, 110] width 114 height 17
click at [343, 151] on input "$ 15,000" at bounding box center [381, 148] width 114 height 17
type input "$ 11,000"
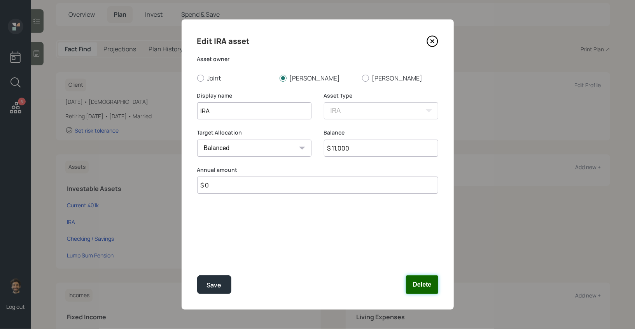
click at [432, 289] on button "Delete" at bounding box center [422, 284] width 32 height 19
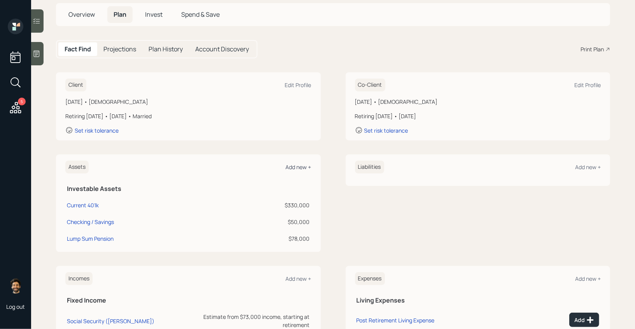
click at [295, 165] on div "Add new +" at bounding box center [299, 166] width 26 height 7
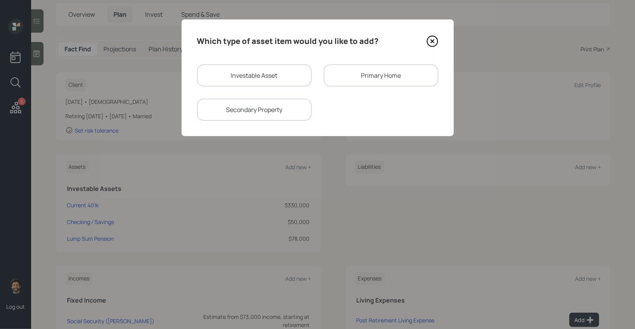
click at [240, 81] on div "Investable Asset" at bounding box center [254, 76] width 114 height 22
select select "taxable"
select select "balanced"
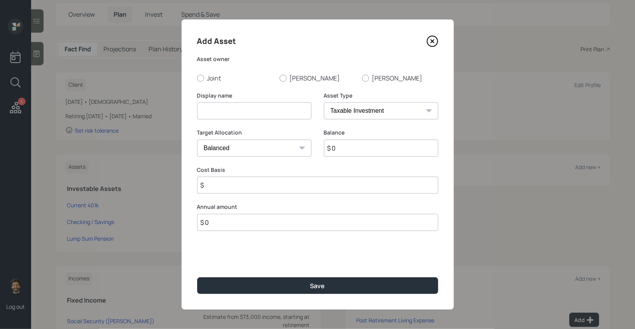
click at [218, 107] on input at bounding box center [254, 110] width 114 height 17
type input "CD"
click at [340, 146] on input "$ 0" at bounding box center [381, 148] width 114 height 17
type input "$ 11,000"
click at [342, 110] on select "SEP IRA IRA Roth IRA 401(k) Roth 401(k) 403(b) Roth 403(b) 457(b) Roth 457(b) H…" at bounding box center [381, 110] width 114 height 17
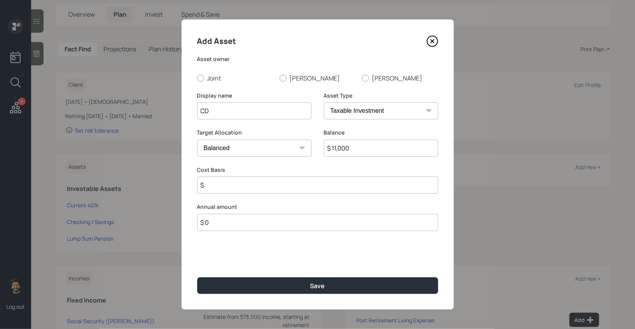
select select "emergency_fund"
click at [324, 102] on select "SEP IRA IRA Roth IRA 401(k) Roth 401(k) 403(b) Roth 403(b) 457(b) Roth 457(b) H…" at bounding box center [381, 110] width 114 height 17
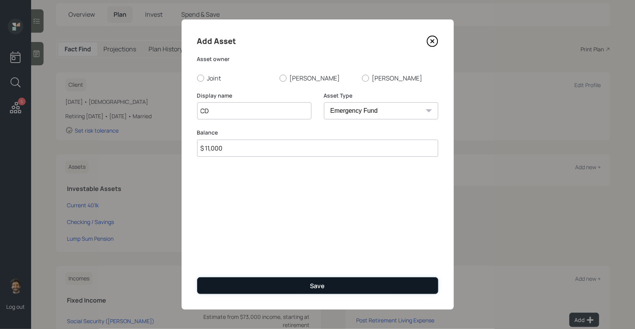
click at [228, 280] on button "Save" at bounding box center [317, 285] width 241 height 17
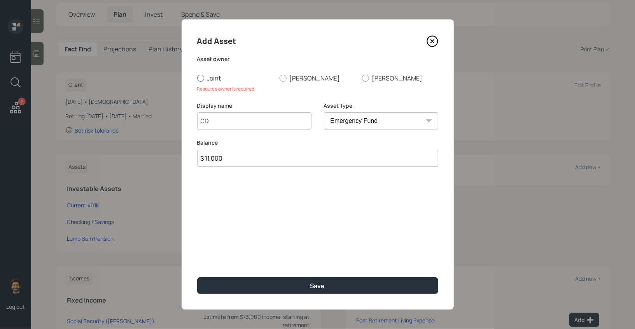
click at [213, 77] on label "Joint" at bounding box center [235, 78] width 76 height 9
click at [197, 78] on input "Joint" at bounding box center [197, 78] width 0 height 0
radio input "true"
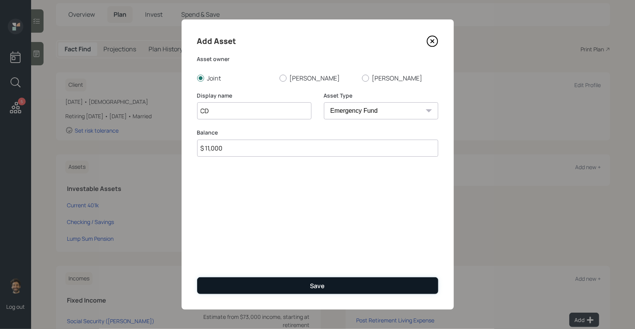
click at [252, 281] on button "Save" at bounding box center [317, 285] width 241 height 17
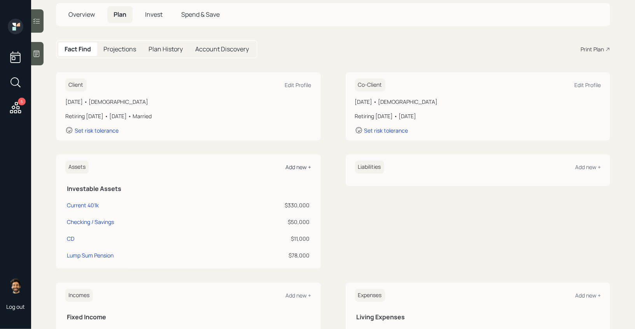
click at [296, 170] on div "Add new +" at bounding box center [299, 166] width 26 height 7
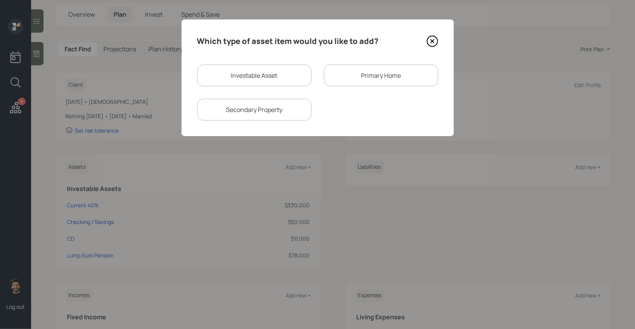
click at [230, 75] on div "Investable Asset" at bounding box center [254, 76] width 114 height 22
select select "taxable"
select select "balanced"
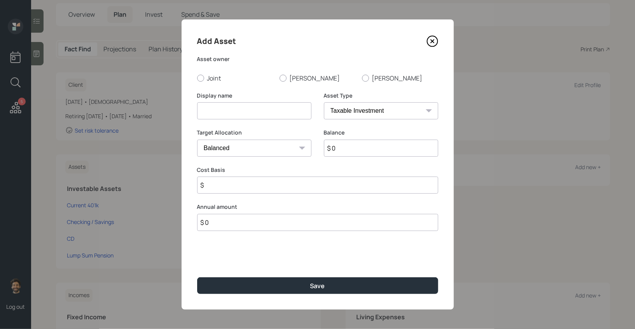
click at [248, 110] on input at bounding box center [254, 110] width 114 height 17
type input "IRA"
click at [348, 146] on input "$ 0" at bounding box center [381, 148] width 114 height 17
type input "$ 3,000"
click at [356, 109] on select "SEP IRA IRA Roth IRA 401(k) Roth 401(k) 403(b) Roth 403(b) 457(b) Roth 457(b) H…" at bounding box center [381, 110] width 114 height 17
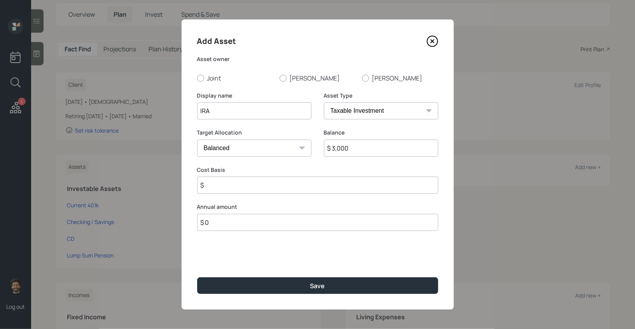
select select "ira"
click at [324, 102] on select "SEP IRA IRA Roth IRA 401(k) Roth 401(k) 403(b) Roth 403(b) 457(b) Roth 457(b) H…" at bounding box center [381, 110] width 114 height 17
type input "$"
click at [380, 77] on label "Pam" at bounding box center [400, 78] width 76 height 9
click at [362, 78] on input "Pam" at bounding box center [362, 78] width 0 height 0
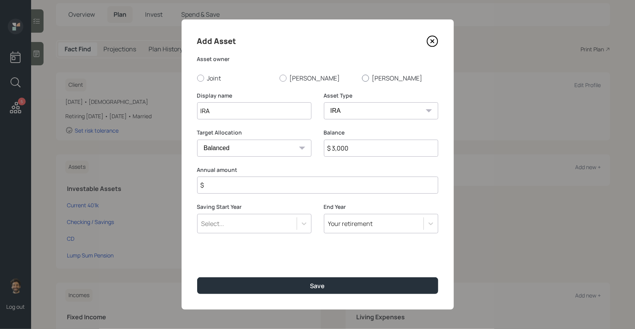
radio input "true"
click at [224, 187] on input "$" at bounding box center [317, 185] width 241 height 17
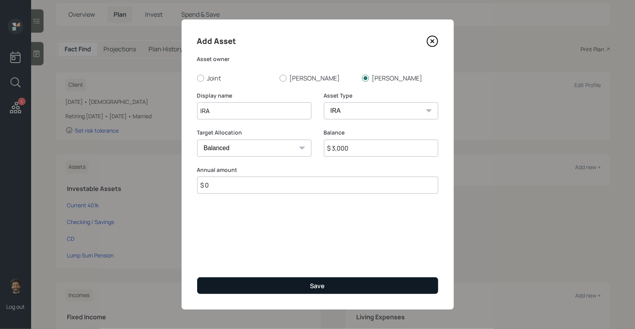
type input "$ 0"
click at [223, 287] on button "Save" at bounding box center [317, 285] width 241 height 17
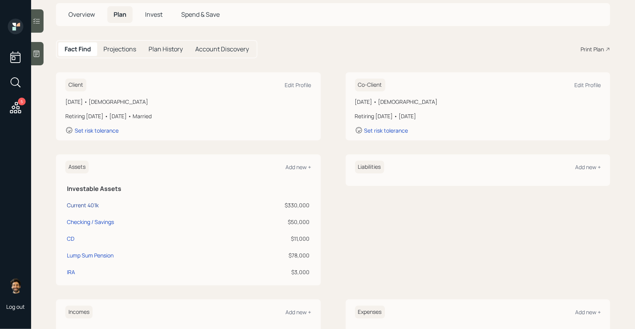
click at [74, 205] on div "Current 401k" at bounding box center [83, 205] width 32 height 8
select select "company_sponsored"
select select "balanced"
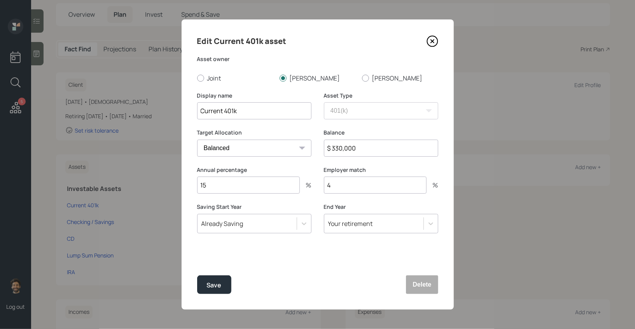
click at [199, 109] on input "Current 401k" at bounding box center [254, 110] width 114 height 17
type input "Paul Current 401k"
click at [209, 286] on div "Save" at bounding box center [214, 285] width 15 height 11
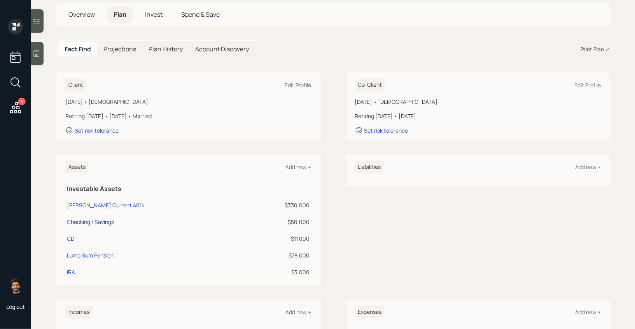
click at [91, 220] on div "Checking / Savings" at bounding box center [90, 222] width 47 height 8
select select "emergency_fund"
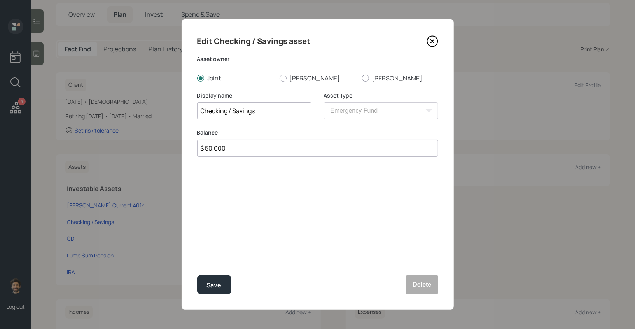
click at [199, 110] on input "Checking / Savings" at bounding box center [254, 110] width 114 height 17
type input "Joint Checking / Savings"
click at [202, 285] on button "Save" at bounding box center [214, 284] width 34 height 19
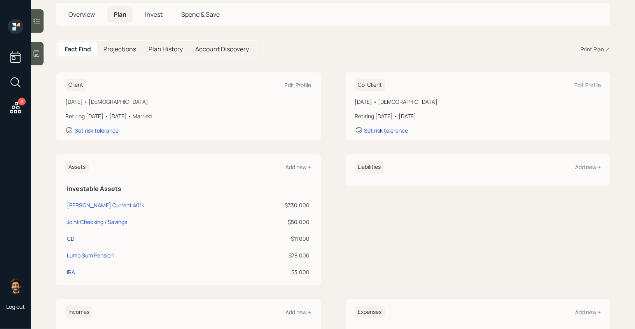
click at [69, 238] on div "CD" at bounding box center [70, 239] width 7 height 8
select select "emergency_fund"
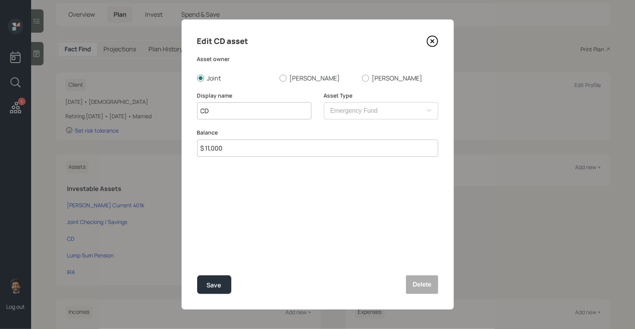
click at [200, 109] on input "CD" at bounding box center [254, 110] width 114 height 17
type input "Paul CD"
click at [211, 289] on div "Save" at bounding box center [214, 285] width 15 height 11
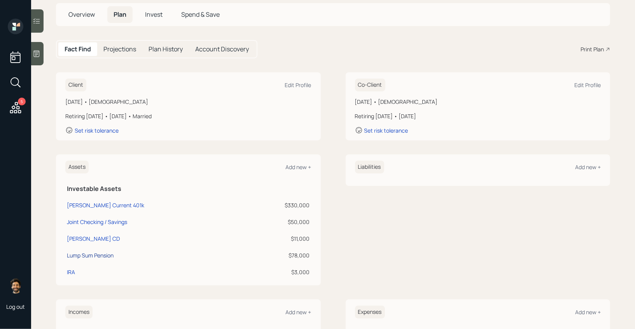
click at [96, 254] on div "Lump Sum Pension" at bounding box center [90, 255] width 47 height 8
select select "ira"
select select "balanced"
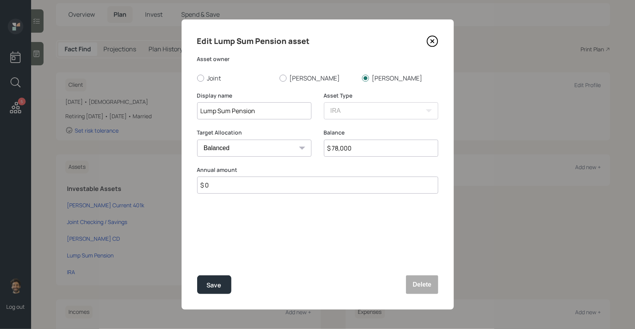
click at [202, 111] on input "Lump Sum Pension" at bounding box center [254, 110] width 114 height 17
type input "Pam Lump Sum Pension"
click at [207, 282] on button "Save" at bounding box center [214, 284] width 34 height 19
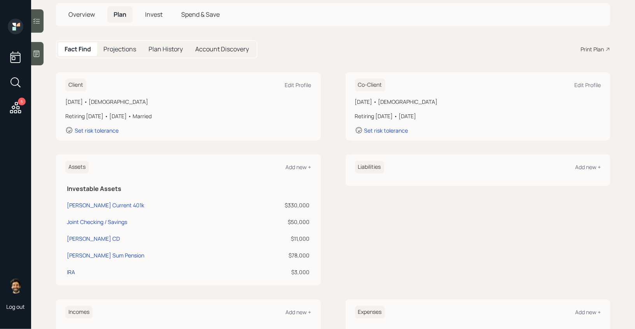
click at [72, 270] on div "IRA" at bounding box center [71, 272] width 8 height 8
select select "ira"
select select "balanced"
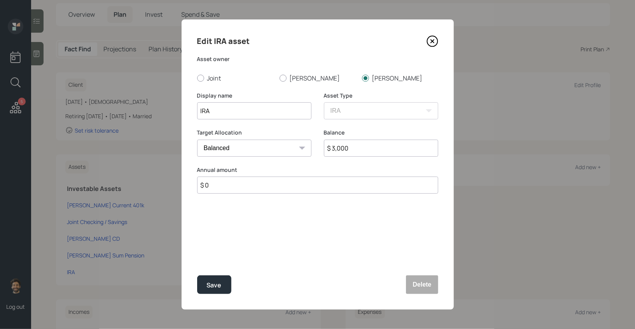
click at [198, 110] on input "IRA" at bounding box center [254, 110] width 114 height 17
type input "Pam IRA"
click at [199, 288] on button "Save" at bounding box center [214, 284] width 34 height 19
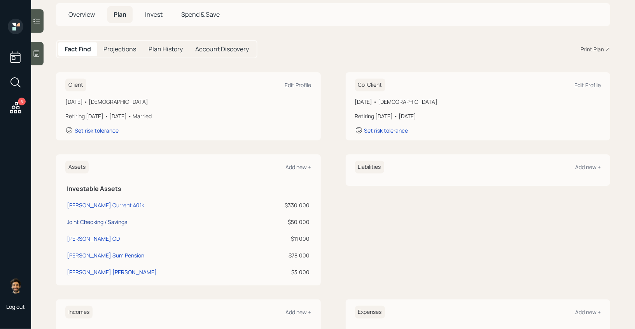
click at [103, 221] on div "Joint Checking / Savings" at bounding box center [97, 222] width 60 height 8
select select "emergency_fund"
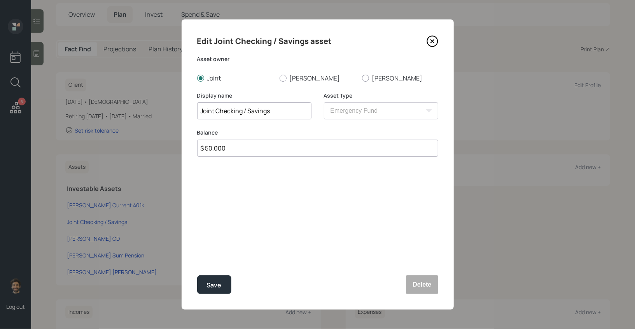
click at [284, 109] on input "Joint Checking / Savings" at bounding box center [254, 110] width 114 height 17
type input "Joint Checking / Savings / HYS"
click at [233, 152] on input "$ 50,000" at bounding box center [317, 148] width 241 height 17
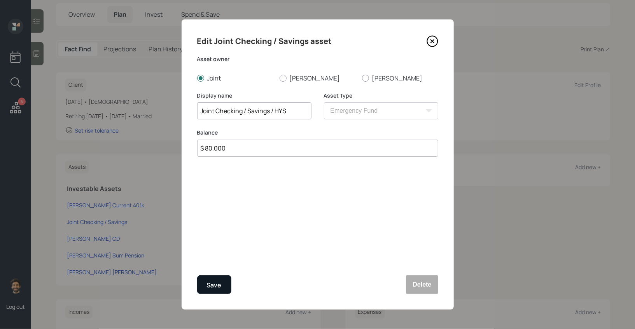
type input "$ 80,000"
click at [205, 284] on button "Save" at bounding box center [214, 284] width 34 height 19
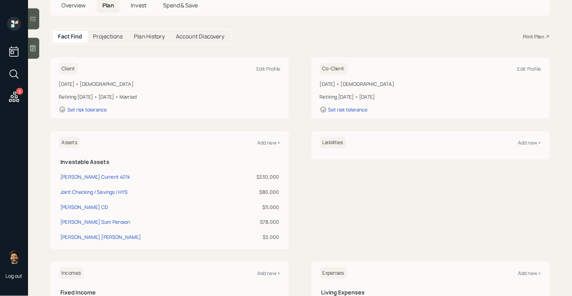
scroll to position [56, 0]
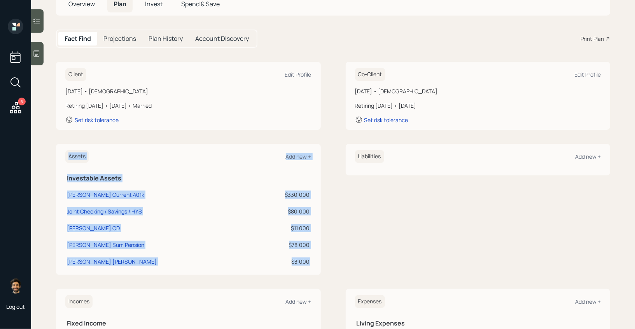
drag, startPoint x: 310, startPoint y: 259, endPoint x: 64, endPoint y: 190, distance: 255.6
click at [64, 190] on div "Assets Add new + Investable Assets Paul Current 401k $330,000 Joint Checking / …" at bounding box center [188, 209] width 265 height 131
click at [60, 193] on div "Assets Add new + Investable Assets Paul Current 401k $330,000 Joint Checking / …" at bounding box center [188, 209] width 265 height 131
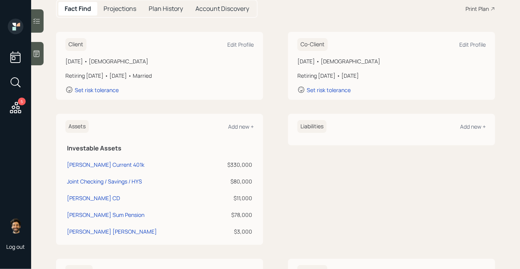
scroll to position [97, 0]
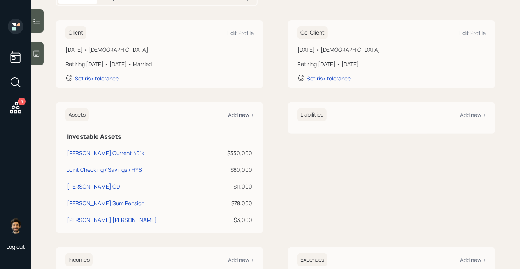
click at [236, 114] on div "Add new +" at bounding box center [241, 114] width 26 height 7
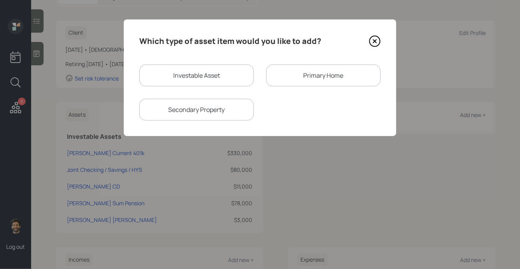
click at [175, 83] on div "Investable Asset" at bounding box center [196, 76] width 114 height 22
select select "taxable"
select select "balanced"
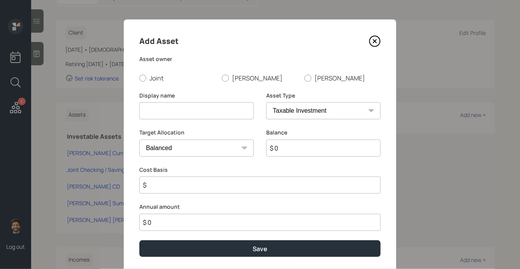
click at [154, 106] on input at bounding box center [196, 110] width 114 height 17
type input "Paul"
click at [236, 77] on label "Paul" at bounding box center [260, 78] width 76 height 9
click at [222, 78] on input "Paul" at bounding box center [221, 78] width 0 height 0
radio input "true"
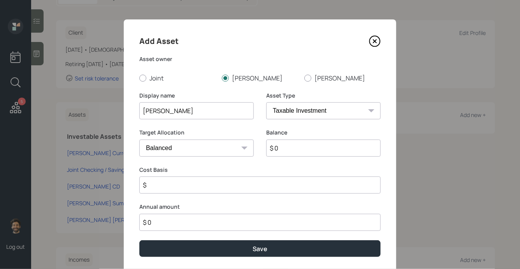
click at [292, 149] on input "$ 0" at bounding box center [323, 148] width 114 height 17
type input "$ 32,000"
click at [290, 116] on select "SEP IRA IRA Roth IRA 401(k) Roth 401(k) 403(b) Roth 403(b) 457(b) Roth 457(b) H…" at bounding box center [323, 110] width 114 height 17
click at [266, 102] on select "SEP IRA IRA Roth IRA 401(k) Roth 401(k) 403(b) Roth 403(b) 457(b) Roth 457(b) H…" at bounding box center [323, 110] width 114 height 17
click at [169, 182] on input "$" at bounding box center [259, 185] width 241 height 17
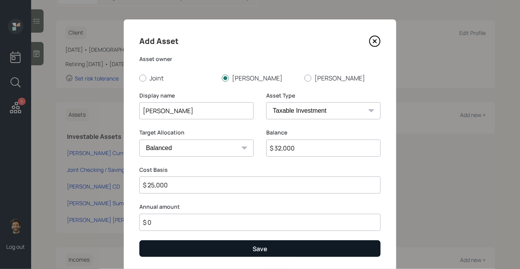
type input "$ 25,000"
click at [170, 249] on button "Save" at bounding box center [259, 248] width 241 height 17
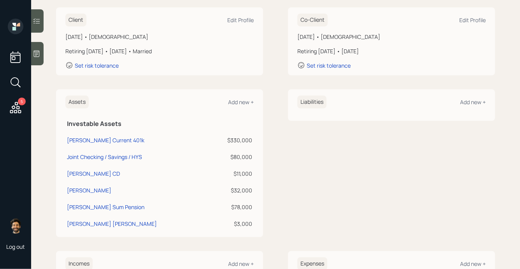
scroll to position [112, 0]
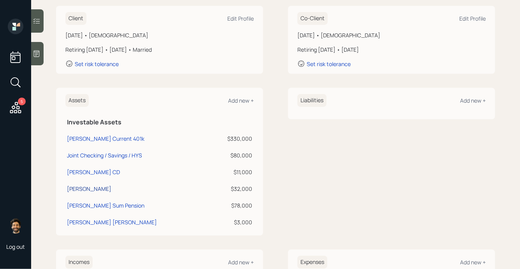
click at [70, 189] on div "Paul" at bounding box center [89, 189] width 44 height 8
select select "taxable"
select select "balanced"
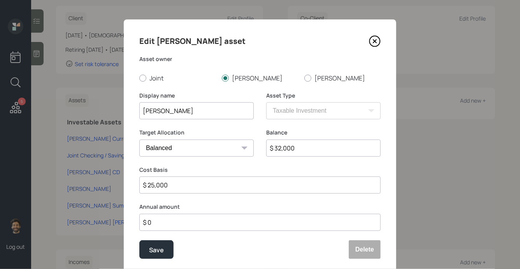
click at [186, 116] on input "Paul" at bounding box center [196, 110] width 114 height 17
type input "Paul Stocks"
click at [153, 253] on div "Save" at bounding box center [156, 250] width 15 height 11
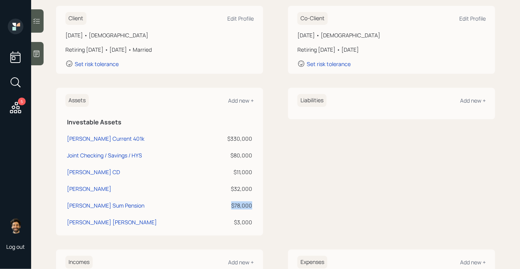
drag, startPoint x: 251, startPoint y: 205, endPoint x: 229, endPoint y: 205, distance: 22.6
click at [229, 205] on div "$78,000" at bounding box center [232, 206] width 40 height 8
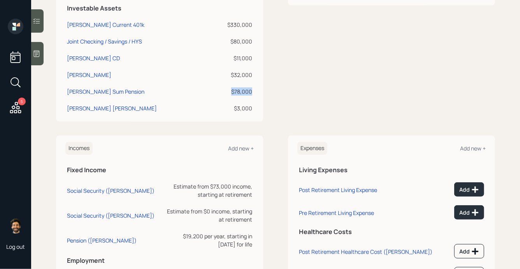
scroll to position [268, 0]
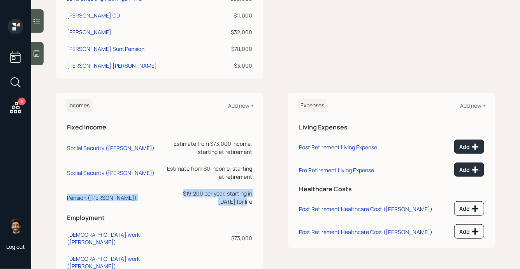
drag, startPoint x: 252, startPoint y: 193, endPoint x: 68, endPoint y: 194, distance: 184.4
click at [68, 194] on tr "Pension (Pam) $19,200 per year, starting in 2022 for life" at bounding box center [159, 196] width 188 height 25
click at [174, 194] on div "$19,200 per year, starting in 2022 for life" at bounding box center [208, 197] width 87 height 16
drag, startPoint x: 174, startPoint y: 192, endPoint x: 144, endPoint y: 193, distance: 30.4
click at [165, 193] on div "$19,200 per year, starting in 2022 for life" at bounding box center [208, 197] width 87 height 16
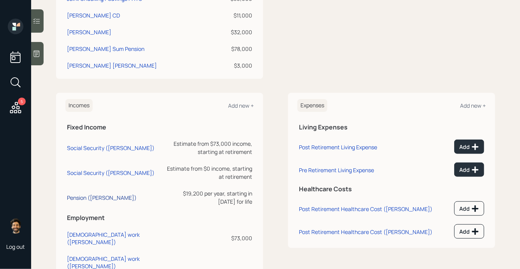
click at [84, 194] on div "Pension (Pam)" at bounding box center [102, 197] width 70 height 7
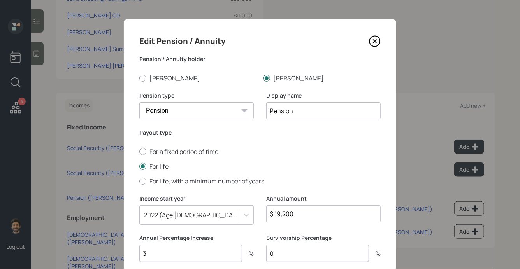
click at [271, 109] on input "Pension" at bounding box center [323, 110] width 114 height 17
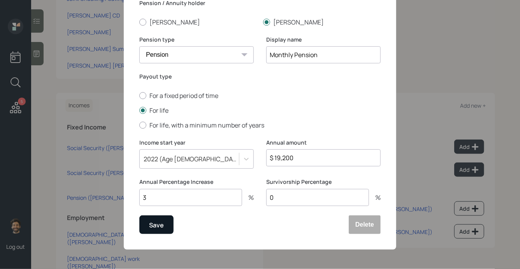
type input "Monthly Pension"
click at [151, 226] on div "Save" at bounding box center [156, 225] width 15 height 11
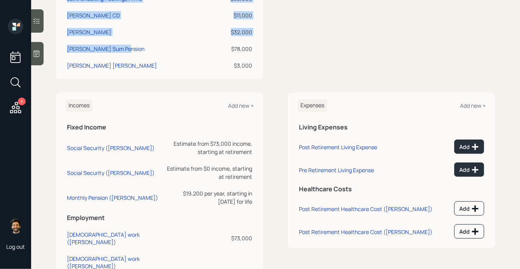
drag, startPoint x: 135, startPoint y: 49, endPoint x: 57, endPoint y: 48, distance: 78.2
click at [57, 48] on div "Assets Add new + Investable Assets Paul Current 401k $330,000 Joint Checking / …" at bounding box center [159, 5] width 207 height 148
click at [61, 53] on div "Assets Add new + Investable Assets Paul Current 401k $330,000 Joint Checking / …" at bounding box center [159, 5] width 207 height 148
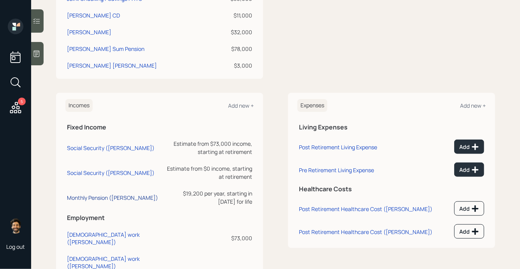
click at [88, 194] on div "Monthly Pension (Pam)" at bounding box center [112, 197] width 91 height 7
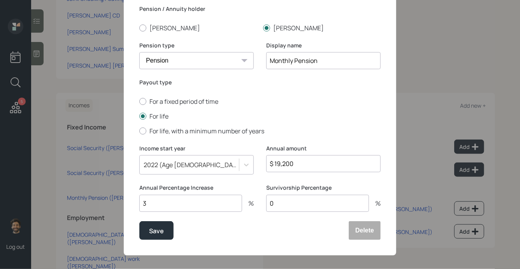
click at [168, 169] on div "2022 (Age 57, 53)" at bounding box center [196, 164] width 114 height 19
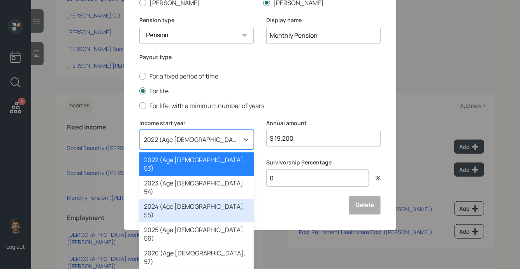
scroll to position [20, 0]
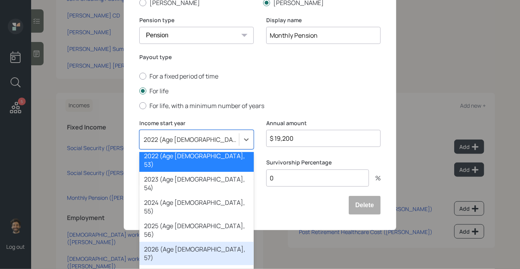
click at [175, 242] on div "2026 (Age 61, 57)" at bounding box center [196, 253] width 114 height 23
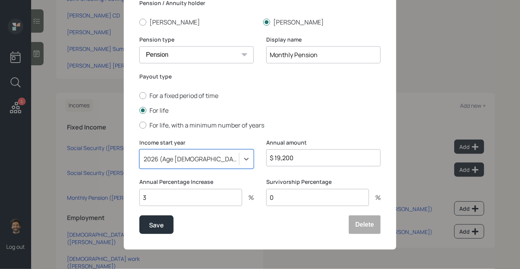
scroll to position [56, 0]
click at [158, 228] on div "Save" at bounding box center [156, 225] width 15 height 11
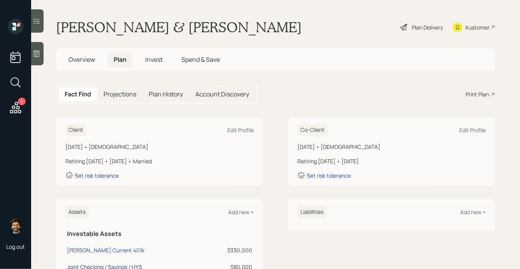
click at [100, 174] on div "Set risk tolerance" at bounding box center [97, 175] width 44 height 7
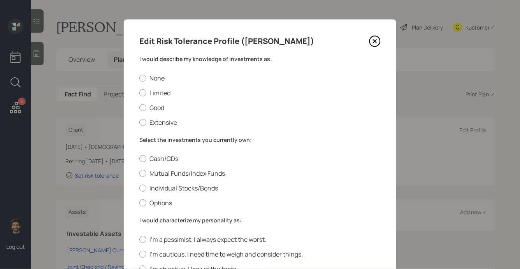
click at [165, 60] on label "I would describe my knowledge of investments as:" at bounding box center [259, 59] width 241 height 8
click at [159, 80] on label "None" at bounding box center [259, 78] width 241 height 9
click at [139, 78] on input "None" at bounding box center [139, 78] width 0 height 0
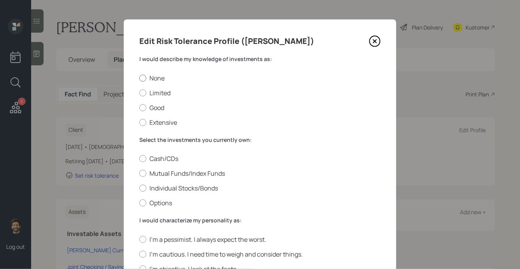
radio input "true"
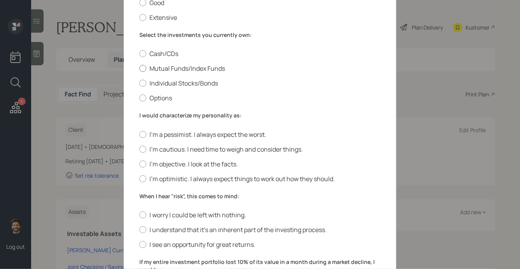
click at [152, 66] on label "Mutual Funds/Index Funds" at bounding box center [259, 68] width 241 height 9
click at [139, 68] on input "Mutual Funds/Index Funds" at bounding box center [139, 68] width 0 height 0
radio input "true"
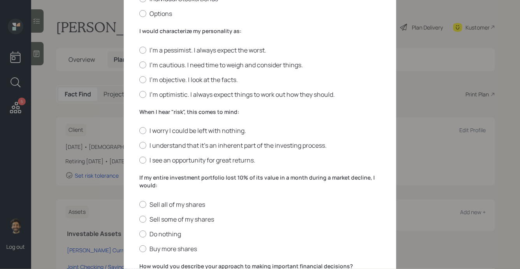
scroll to position [196, 0]
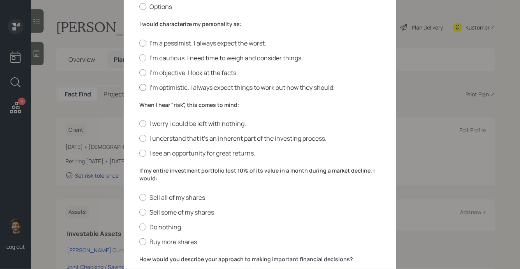
click at [154, 85] on label "I'm optimistic. I always expect things to work out how they should." at bounding box center [259, 87] width 241 height 9
click at [139, 87] on input "I'm optimistic. I always expect things to work out how they should." at bounding box center [139, 87] width 0 height 0
radio input "true"
click at [155, 105] on label "When I hear "risk", this comes to mind:" at bounding box center [259, 105] width 241 height 8
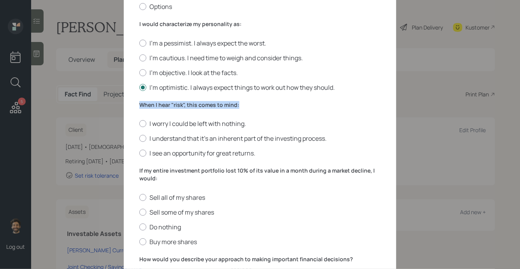
click at [155, 105] on label "When I hear "risk", this comes to mind:" at bounding box center [259, 105] width 241 height 8
click at [148, 152] on label "I see an opportunity for great returns." at bounding box center [259, 153] width 241 height 9
click at [139, 153] on input "I see an opportunity for great returns." at bounding box center [139, 153] width 0 height 0
radio input "true"
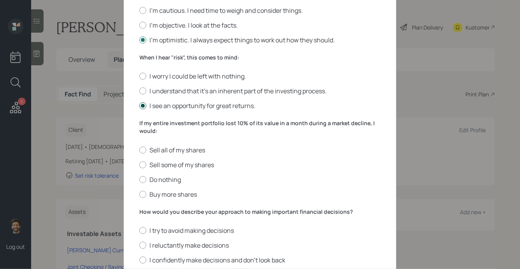
scroll to position [268, 0]
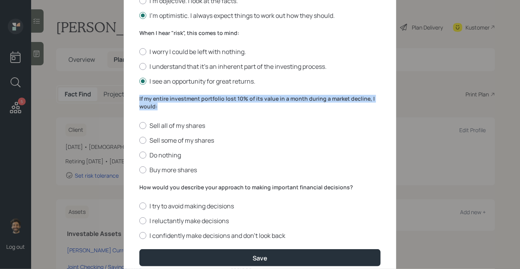
drag, startPoint x: 159, startPoint y: 107, endPoint x: 127, endPoint y: 98, distance: 32.9
click at [127, 98] on div "Edit Risk Tolerance Profile (Paul) I would describe my knowledge of investments…" at bounding box center [260, 16] width 272 height 531
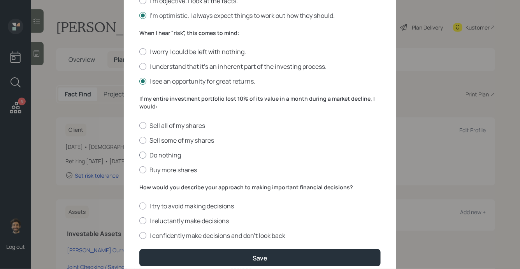
click at [158, 154] on label "Do nothing" at bounding box center [259, 155] width 241 height 9
click at [139, 155] on input "Do nothing" at bounding box center [139, 155] width 0 height 0
radio input "true"
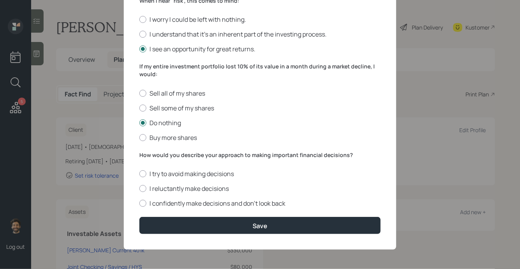
click at [171, 154] on label "How would you describe your approach to making important financial decisions?" at bounding box center [259, 155] width 241 height 8
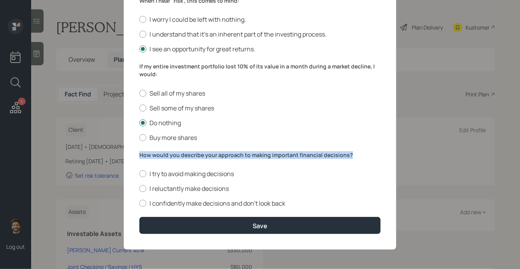
click at [171, 154] on label "How would you describe your approach to making important financial decisions?" at bounding box center [259, 155] width 241 height 8
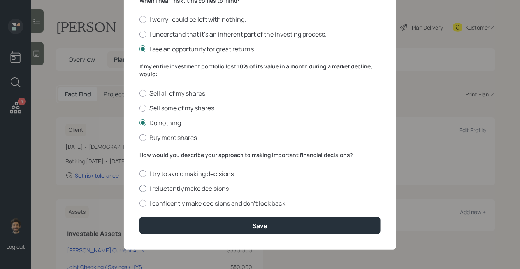
click at [151, 192] on label "I reluctantly make decisions" at bounding box center [259, 188] width 241 height 9
click at [139, 189] on input "I reluctantly make decisions" at bounding box center [139, 189] width 0 height 0
radio input "true"
click at [151, 176] on label "I try to avoid making decisions" at bounding box center [259, 174] width 241 height 9
click at [139, 174] on input "I try to avoid making decisions" at bounding box center [139, 174] width 0 height 0
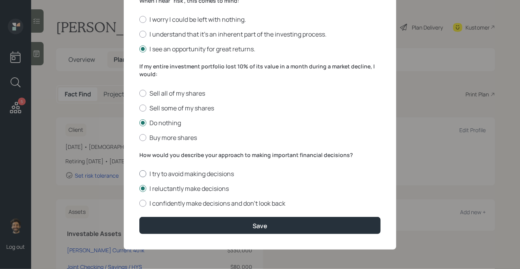
radio input "true"
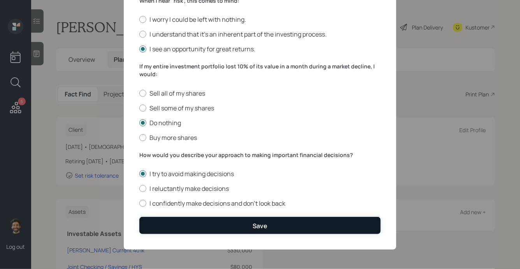
click at [153, 223] on button "Save" at bounding box center [259, 225] width 241 height 17
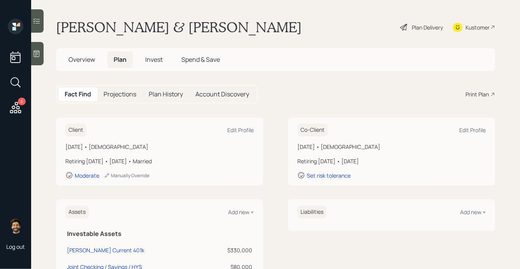
click at [403, 28] on icon at bounding box center [403, 27] width 7 height 7
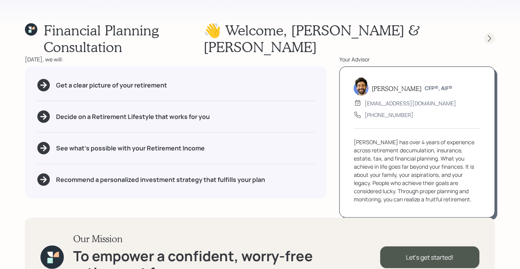
click at [490, 35] on icon at bounding box center [489, 39] width 8 height 8
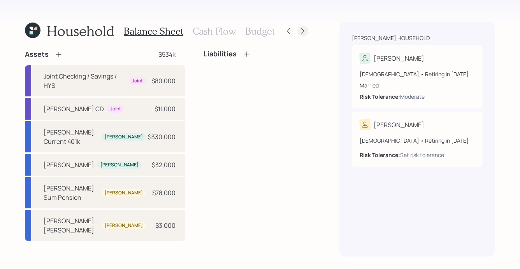
click at [301, 30] on icon at bounding box center [303, 31] width 8 height 8
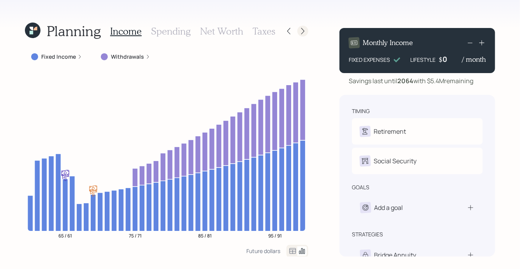
click at [300, 33] on icon at bounding box center [303, 31] width 8 height 8
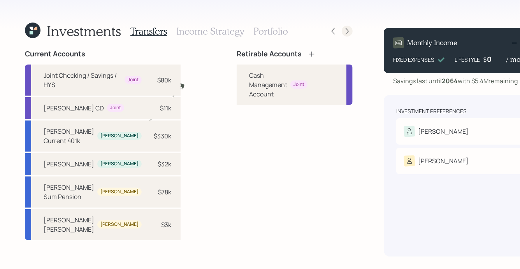
click at [343, 32] on icon at bounding box center [347, 31] width 8 height 8
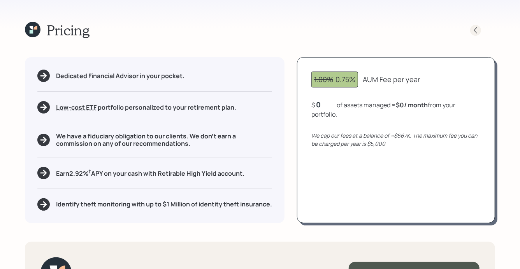
click at [477, 28] on icon at bounding box center [475, 30] width 8 height 8
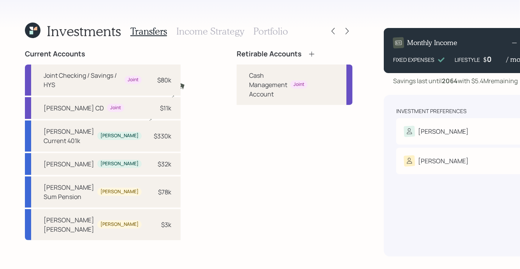
click at [261, 27] on h3 "Portfolio" at bounding box center [270, 31] width 35 height 11
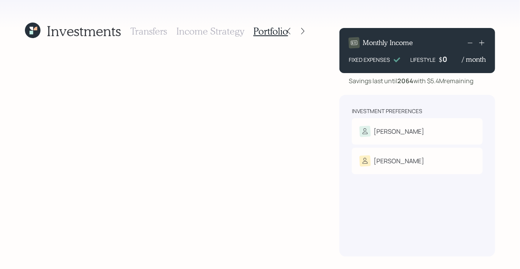
click at [37, 33] on icon at bounding box center [33, 31] width 16 height 16
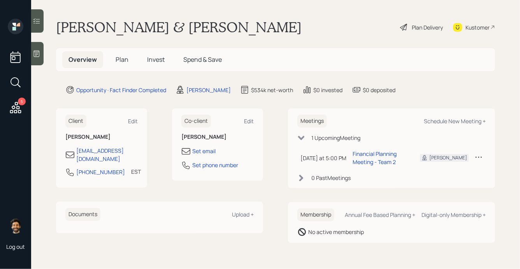
click at [154, 61] on span "Invest" at bounding box center [156, 59] width 18 height 9
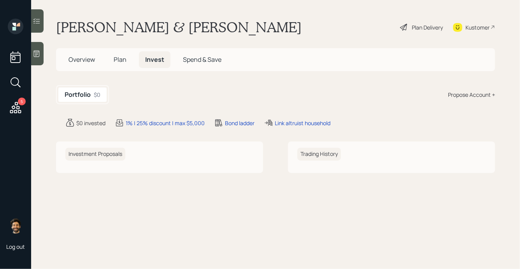
click at [464, 94] on div "Propose Account +" at bounding box center [471, 95] width 47 height 8
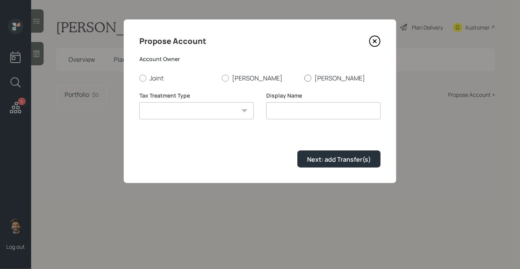
click at [310, 82] on label "Pam" at bounding box center [342, 78] width 76 height 9
click at [304, 78] on input "Pam" at bounding box center [304, 78] width 0 height 0
radio input "true"
click at [179, 111] on select "Roth Taxable Traditional" at bounding box center [196, 110] width 114 height 17
select select "traditional"
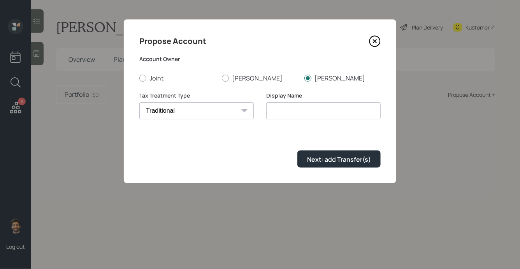
click at [139, 102] on select "Roth Taxable Traditional" at bounding box center [196, 110] width 114 height 17
type input "Traditional"
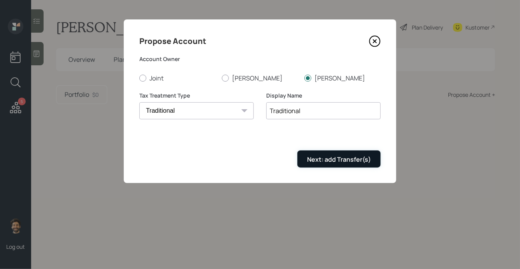
click at [307, 158] on button "Next: add Transfer(s)" at bounding box center [338, 159] width 83 height 17
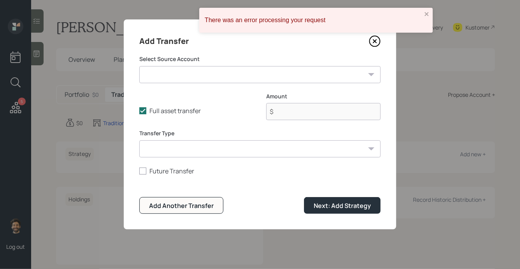
click at [180, 81] on select "Paul Current 401k ($330,000 | 401(k)) Joint Checking / Savings / HYS ($80,000 |…" at bounding box center [259, 74] width 241 height 17
select select "f96ca11a-4dd6-45f0-bda1-709d4576f185"
click at [139, 66] on select "Paul Current 401k ($330,000 | 401(k)) Joint Checking / Savings / HYS ($80,000 |…" at bounding box center [259, 74] width 241 height 17
type input "$ 78,000"
click at [178, 156] on select "ACAT Transfer Non ACAT Transfer Capitalize Rollover Rollover Deposit" at bounding box center [259, 148] width 241 height 17
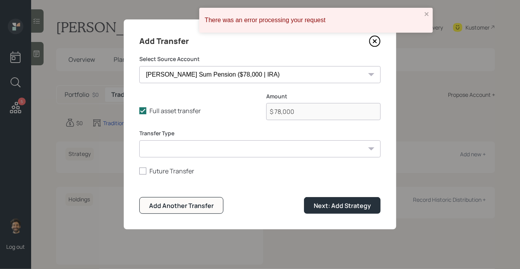
select select "acat_transfer"
click at [139, 140] on select "ACAT Transfer Non ACAT Transfer Capitalize Rollover Rollover Deposit" at bounding box center [259, 148] width 241 height 17
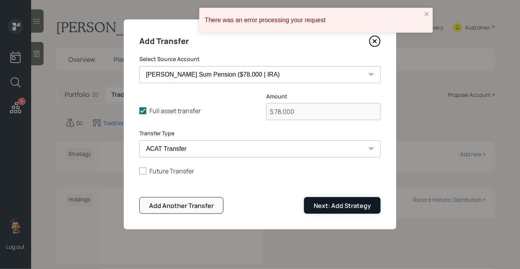
click at [327, 208] on div "Next: Add Strategy" at bounding box center [342, 206] width 57 height 9
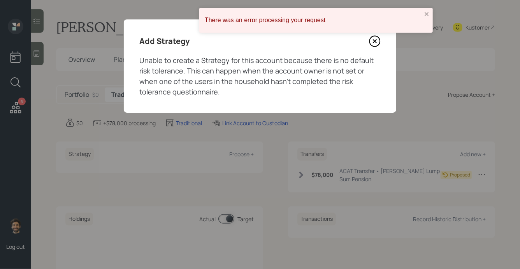
click at [375, 40] on icon at bounding box center [374, 41] width 3 height 3
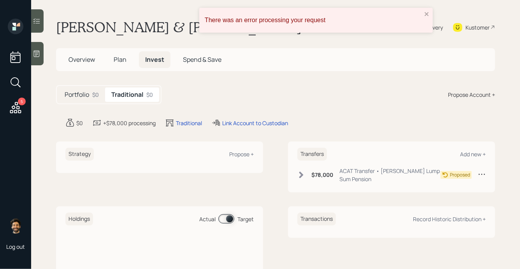
click at [114, 63] on span "Plan" at bounding box center [120, 59] width 13 height 9
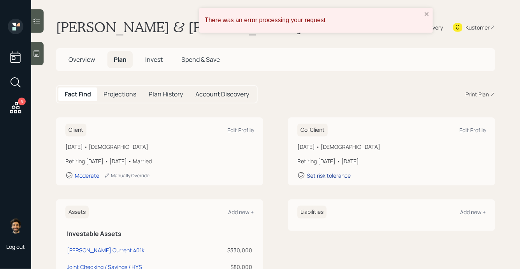
click at [344, 176] on div "Set risk tolerance" at bounding box center [329, 175] width 44 height 7
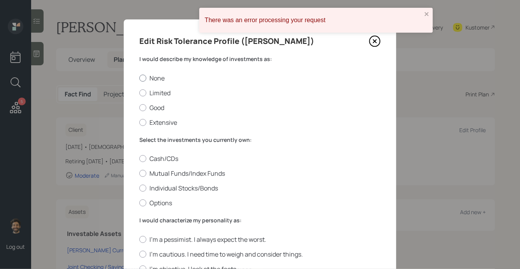
click at [144, 78] on div at bounding box center [142, 78] width 7 height 7
click at [139, 78] on input "None" at bounding box center [139, 78] width 0 height 0
radio input "true"
click at [147, 175] on label "Mutual Funds/Index Funds" at bounding box center [259, 173] width 241 height 9
click at [139, 174] on input "Mutual Funds/Index Funds" at bounding box center [139, 173] width 0 height 0
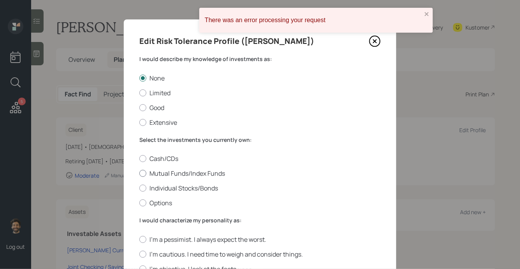
radio input "true"
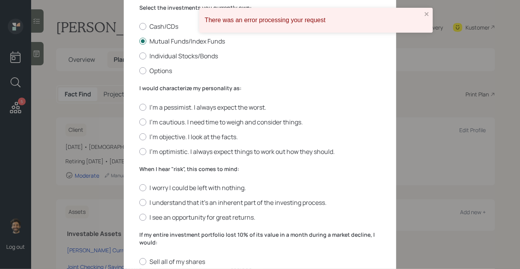
scroll to position [159, 0]
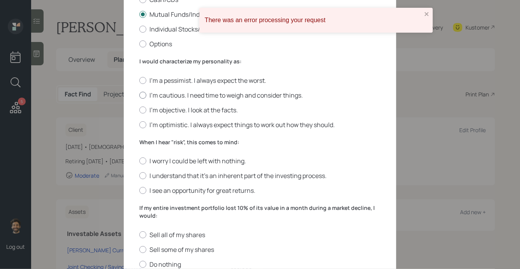
click at [147, 97] on label "I'm cautious. I need time to weigh and consider things." at bounding box center [259, 95] width 241 height 9
click at [139, 95] on input "I'm cautious. I need time to weigh and consider things." at bounding box center [139, 95] width 0 height 0
radio input "true"
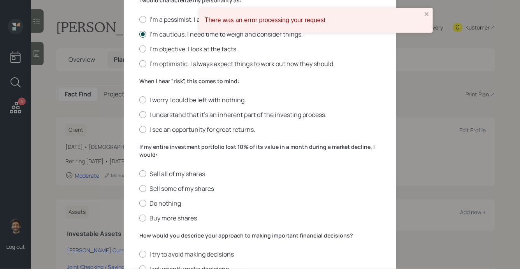
scroll to position [241, 0]
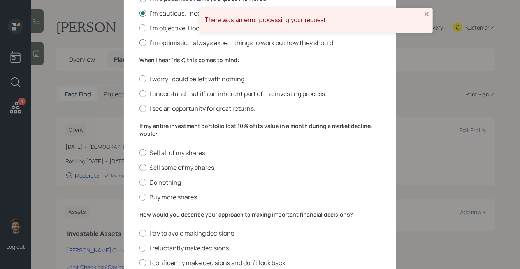
click at [147, 42] on label "I'm optimistic. I always expect things to work out how they should." at bounding box center [259, 43] width 241 height 9
click at [139, 42] on input "I'm optimistic. I always expect things to work out how they should." at bounding box center [139, 42] width 0 height 0
radio input "true"
click at [142, 106] on label "I see an opportunity for great returns." at bounding box center [259, 108] width 241 height 9
click at [139, 109] on input "I see an opportunity for great returns." at bounding box center [139, 109] width 0 height 0
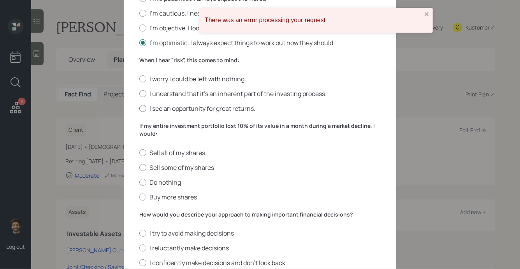
radio input "true"
click at [146, 14] on div at bounding box center [142, 13] width 7 height 7
click at [139, 13] on input "I'm cautious. I need time to weigh and consider things." at bounding box center [139, 13] width 0 height 0
radio input "true"
click at [141, 184] on div at bounding box center [142, 182] width 7 height 7
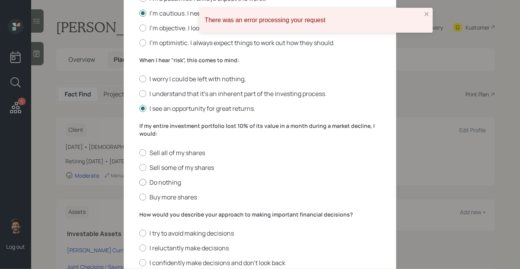
click at [139, 182] on input "Do nothing" at bounding box center [139, 182] width 0 height 0
radio input "true"
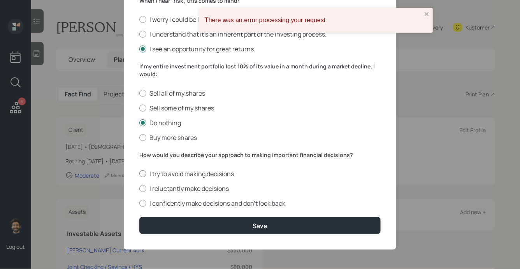
click at [144, 171] on div at bounding box center [142, 173] width 7 height 7
click at [139, 174] on input "I try to avoid making decisions" at bounding box center [139, 174] width 0 height 0
radio input "true"
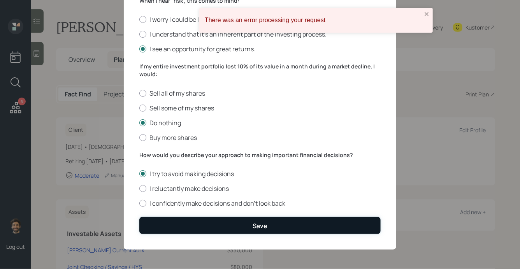
click at [159, 231] on button "Save" at bounding box center [259, 225] width 241 height 17
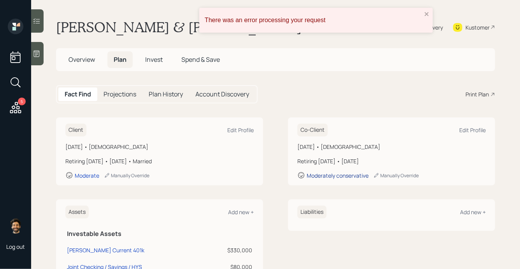
click at [322, 173] on div "Moderately conservative" at bounding box center [338, 175] width 62 height 7
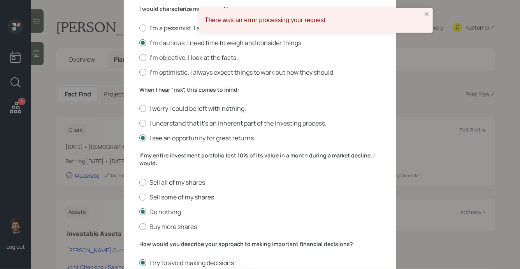
scroll to position [195, 0]
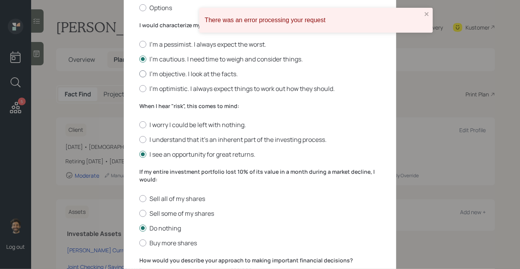
click at [145, 76] on div at bounding box center [142, 73] width 7 height 7
click at [139, 74] on input "I'm objective. I look at the facts." at bounding box center [139, 74] width 0 height 0
radio input "true"
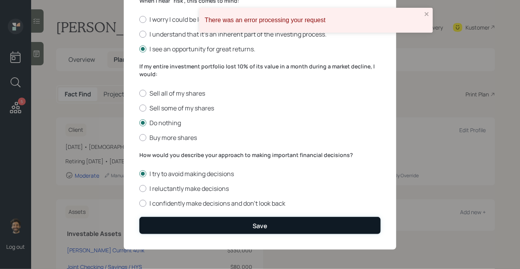
click at [159, 224] on button "Save" at bounding box center [259, 225] width 241 height 17
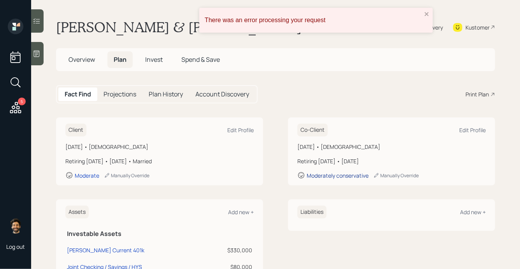
click at [314, 177] on div "Moderately conservative" at bounding box center [338, 175] width 62 height 7
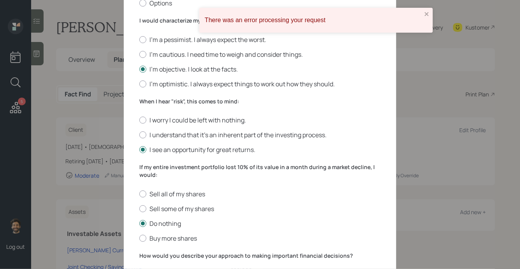
scroll to position [206, 0]
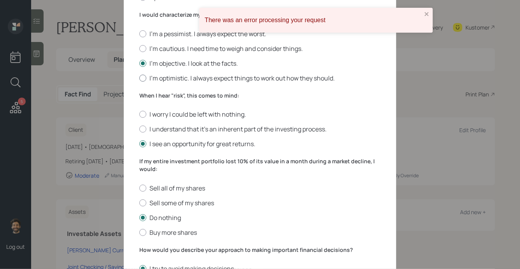
click at [143, 79] on div at bounding box center [142, 78] width 7 height 7
click at [139, 78] on input "I'm optimistic. I always expect things to work out how they should." at bounding box center [139, 78] width 0 height 0
radio input "true"
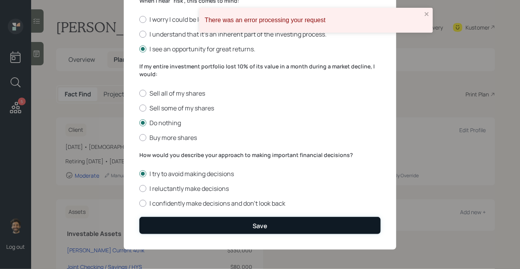
click at [179, 231] on button "Save" at bounding box center [259, 225] width 241 height 17
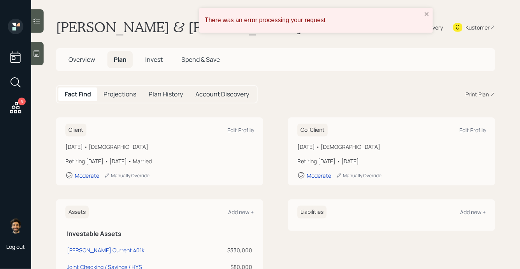
click at [151, 56] on span "Invest" at bounding box center [154, 59] width 18 height 9
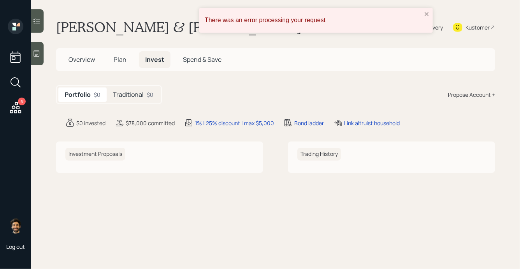
click at [146, 90] on div "Traditional $0" at bounding box center [133, 95] width 53 height 14
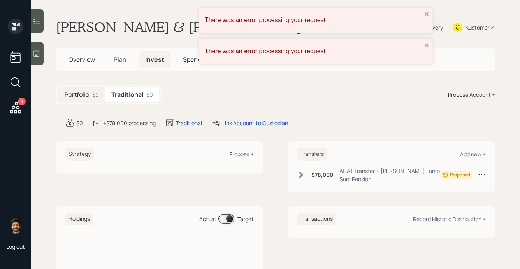
click at [238, 157] on div "Propose +" at bounding box center [241, 154] width 25 height 7
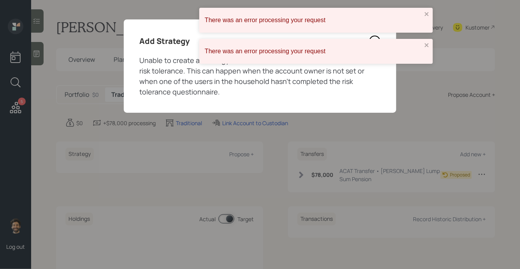
click at [375, 37] on icon at bounding box center [375, 41] width 12 height 12
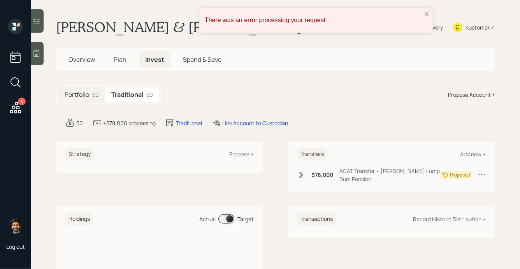
click at [245, 151] on div "Propose +" at bounding box center [241, 154] width 25 height 7
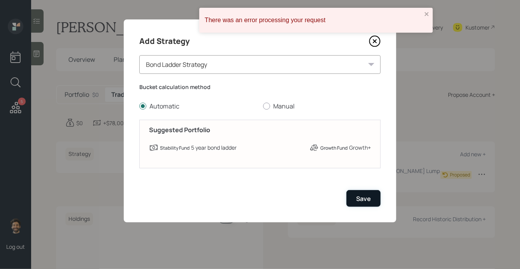
click at [363, 201] on div "Save" at bounding box center [363, 199] width 15 height 9
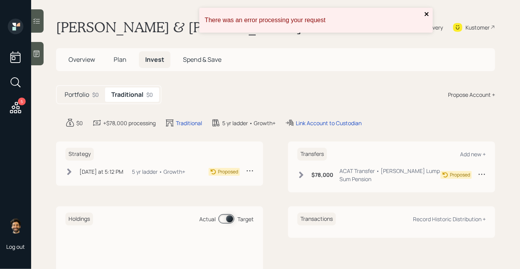
click at [425, 14] on icon "close" at bounding box center [426, 14] width 5 height 6
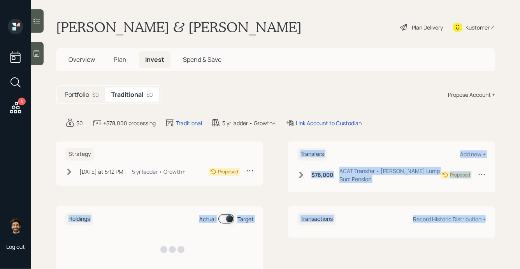
click at [381, 138] on main "[PERSON_NAME] & [PERSON_NAME] Plan Delivery Kustomer Overview Plan Invest Spend…" at bounding box center [275, 134] width 489 height 269
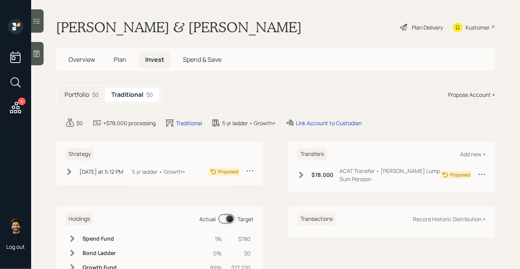
click at [323, 92] on div "Portfolio $0 Traditional $0 Propose Account +" at bounding box center [275, 94] width 439 height 19
click at [421, 25] on div "Plan Delivery" at bounding box center [427, 27] width 31 height 8
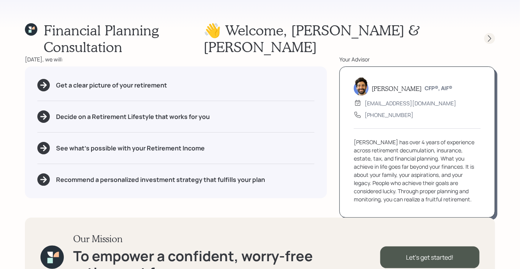
click at [488, 35] on icon at bounding box center [489, 38] width 3 height 7
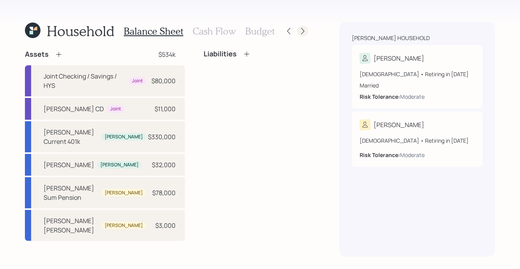
click at [299, 35] on icon at bounding box center [303, 31] width 8 height 8
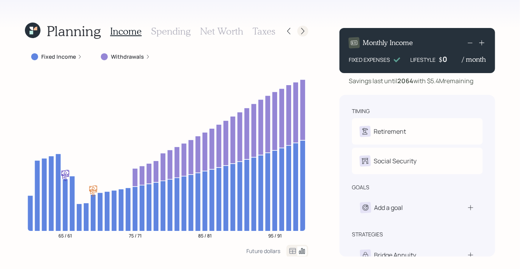
click at [300, 33] on icon at bounding box center [303, 31] width 8 height 8
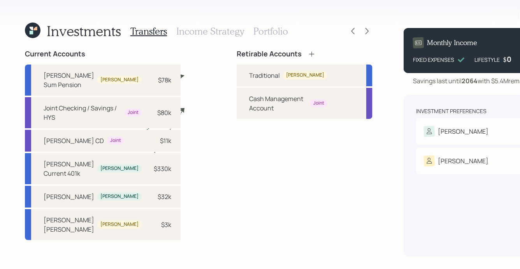
click at [220, 30] on h3 "Income Strategy" at bounding box center [210, 31] width 68 height 11
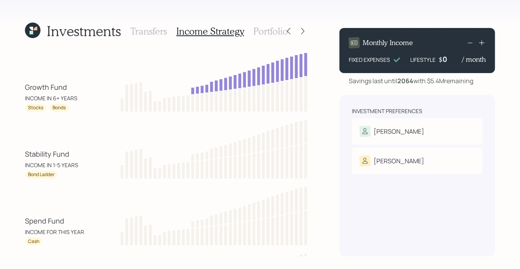
click at [267, 33] on h3 "Portfolio" at bounding box center [270, 31] width 35 height 11
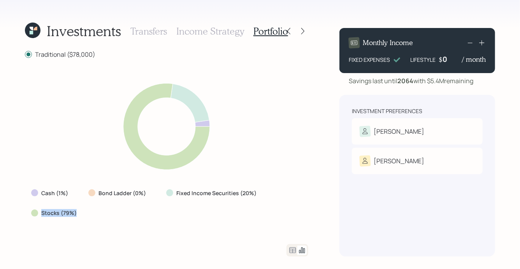
drag, startPoint x: 80, startPoint y: 212, endPoint x: 23, endPoint y: 209, distance: 57.2
click at [23, 209] on div "Investments Transfers Income Strategy Portfolio Traditional ($78,000) Cash (1%)…" at bounding box center [260, 134] width 520 height 269
drag, startPoint x: 257, startPoint y: 195, endPoint x: 167, endPoint y: 192, distance: 89.5
click at [167, 192] on div "Fixed Income Securities (20%)" at bounding box center [212, 193] width 104 height 14
drag, startPoint x: 73, startPoint y: 192, endPoint x: 46, endPoint y: 193, distance: 26.8
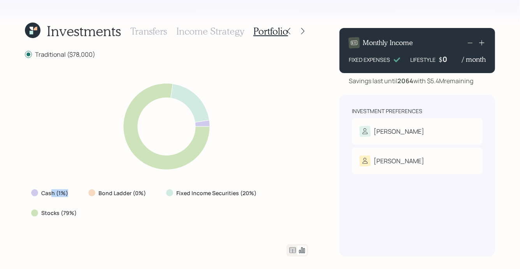
click at [46, 193] on div "Cash (1%)" at bounding box center [50, 193] width 51 height 14
click at [292, 249] on icon at bounding box center [292, 250] width 9 height 9
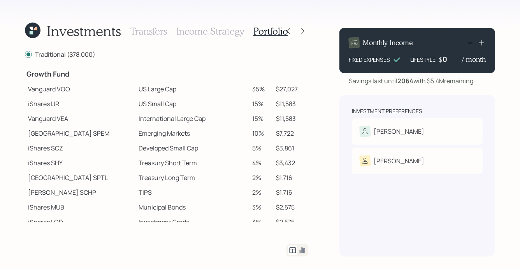
scroll to position [125, 0]
drag, startPoint x: 24, startPoint y: 74, endPoint x: 70, endPoint y: 79, distance: 46.1
click at [70, 79] on div "Investments Transfers Income Strategy Portfolio Traditional ($78,000) Spend Fun…" at bounding box center [260, 134] width 520 height 269
drag, startPoint x: 28, startPoint y: 91, endPoint x: 51, endPoint y: 94, distance: 22.8
click at [51, 94] on td "Vanguard VOO" at bounding box center [80, 89] width 110 height 15
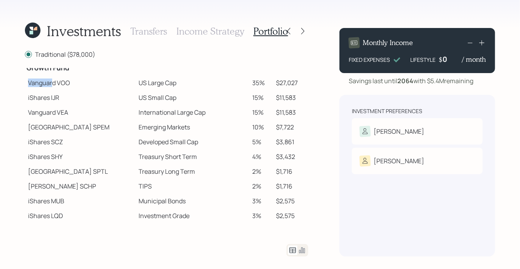
scroll to position [134, 0]
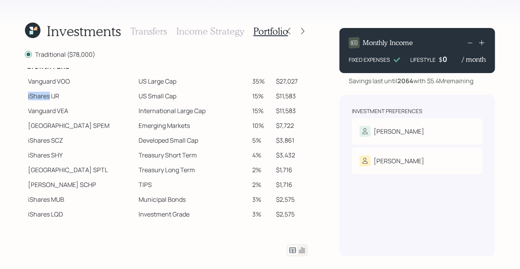
drag, startPoint x: 28, startPoint y: 98, endPoint x: 49, endPoint y: 99, distance: 21.8
click at [49, 99] on td "iShares IJR" at bounding box center [80, 96] width 110 height 15
drag, startPoint x: 27, startPoint y: 123, endPoint x: 59, endPoint y: 130, distance: 32.2
click at [59, 130] on td "[GEOGRAPHIC_DATA]" at bounding box center [80, 125] width 110 height 15
drag, startPoint x: 29, startPoint y: 182, endPoint x: 48, endPoint y: 188, distance: 19.9
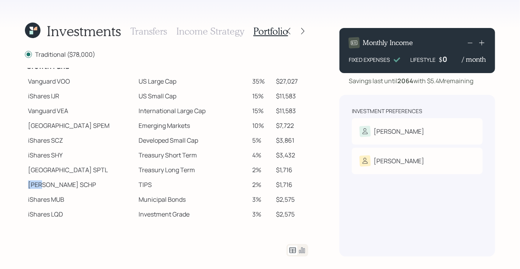
click at [48, 188] on td "[PERSON_NAME] SCHP" at bounding box center [80, 184] width 110 height 15
drag, startPoint x: 29, startPoint y: 82, endPoint x: 134, endPoint y: 84, distance: 105.4
click at [134, 84] on tr "Vanguard VOO US Large Cap 35% $27,027" at bounding box center [166, 81] width 283 height 15
click at [63, 84] on td "Vanguard VOO" at bounding box center [80, 81] width 110 height 15
drag, startPoint x: 58, startPoint y: 82, endPoint x: 77, endPoint y: 83, distance: 19.5
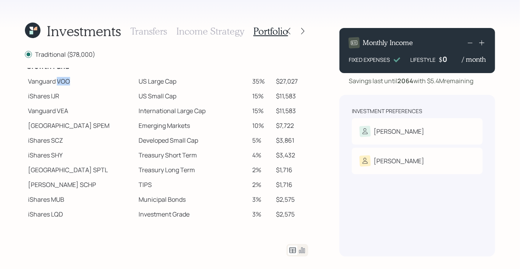
click at [77, 83] on td "Vanguard VOO" at bounding box center [80, 81] width 110 height 15
click at [40, 82] on td "Vanguard VOO" at bounding box center [80, 81] width 110 height 15
drag, startPoint x: 115, startPoint y: 80, endPoint x: 122, endPoint y: 81, distance: 7.0
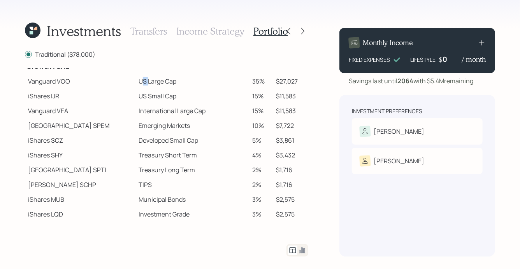
click at [135, 81] on td "US Large Cap" at bounding box center [192, 81] width 114 height 15
drag, startPoint x: 112, startPoint y: 82, endPoint x: 118, endPoint y: 82, distance: 5.4
click at [135, 82] on td "US Large Cap" at bounding box center [192, 81] width 114 height 15
drag, startPoint x: 112, startPoint y: 112, endPoint x: 148, endPoint y: 113, distance: 35.4
click at [148, 113] on td "International Large Cap" at bounding box center [192, 110] width 114 height 15
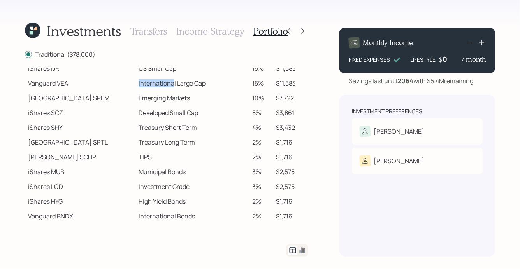
scroll to position [164, 0]
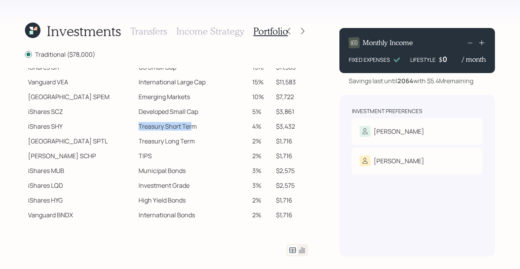
drag, startPoint x: 114, startPoint y: 125, endPoint x: 167, endPoint y: 126, distance: 53.7
click at [167, 126] on td "Treasury Short Term" at bounding box center [192, 126] width 114 height 15
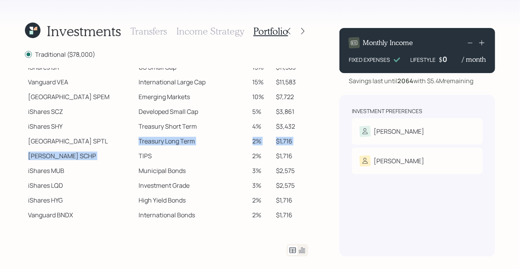
drag, startPoint x: 113, startPoint y: 141, endPoint x: 171, endPoint y: 152, distance: 58.9
click at [171, 152] on tbody "Spend Fund CASH Cash (Account Management) 1% $780 Stability Fund Invesco BSCP B…" at bounding box center [166, 63] width 283 height 317
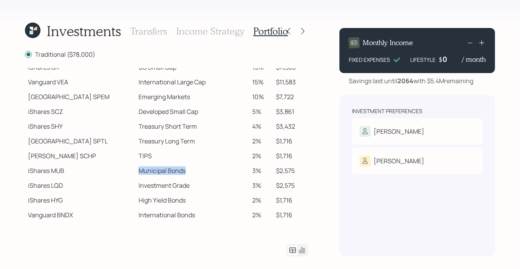
drag, startPoint x: 113, startPoint y: 172, endPoint x: 172, endPoint y: 172, distance: 58.7
click at [172, 172] on td "Municipal Bonds" at bounding box center [192, 170] width 114 height 15
drag, startPoint x: 114, startPoint y: 188, endPoint x: 165, endPoint y: 191, distance: 50.7
click at [165, 191] on td "Investment Grade" at bounding box center [192, 185] width 114 height 15
drag, startPoint x: 114, startPoint y: 200, endPoint x: 170, endPoint y: 207, distance: 55.6
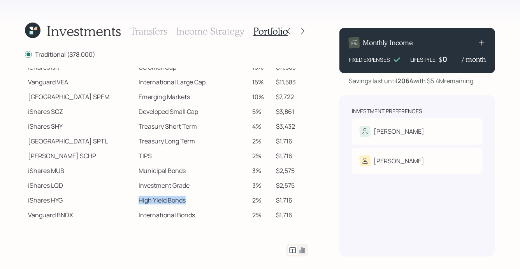
click at [170, 207] on td "High Yield Bonds" at bounding box center [192, 200] width 114 height 15
drag, startPoint x: 114, startPoint y: 217, endPoint x: 186, endPoint y: 219, distance: 72.4
click at [186, 219] on td "International Bonds" at bounding box center [192, 215] width 114 height 15
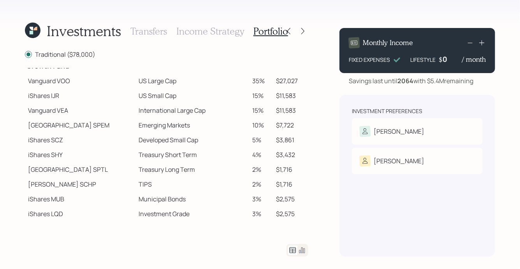
scroll to position [131, 0]
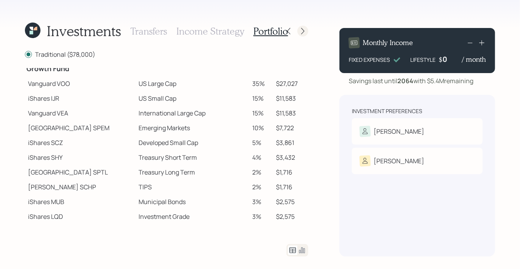
click at [303, 29] on icon at bounding box center [303, 31] width 8 height 8
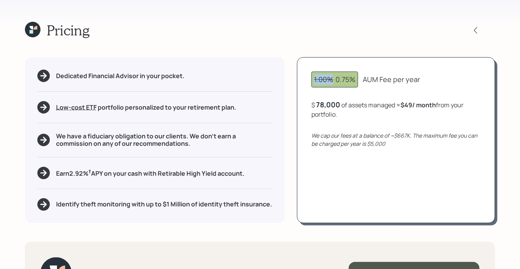
drag, startPoint x: 336, startPoint y: 82, endPoint x: 308, endPoint y: 82, distance: 28.8
click at [308, 82] on div "1.00% 0.75% AUM Fee per year $ 78,000 of assets managed ≈ $49 / month from your…" at bounding box center [396, 140] width 198 height 166
drag, startPoint x: 336, startPoint y: 79, endPoint x: 419, endPoint y: 82, distance: 82.6
click at [419, 82] on div "1.00% 0.75% AUM Fee per year" at bounding box center [395, 80] width 169 height 16
click at [382, 79] on div "AUM Fee per year" at bounding box center [391, 79] width 57 height 11
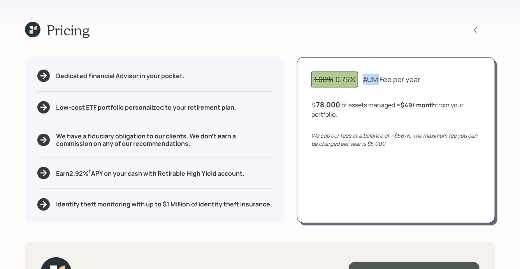
drag, startPoint x: 380, startPoint y: 79, endPoint x: 360, endPoint y: 79, distance: 19.8
click at [360, 79] on div "1.00% 0.75% AUM Fee per year" at bounding box center [395, 80] width 169 height 16
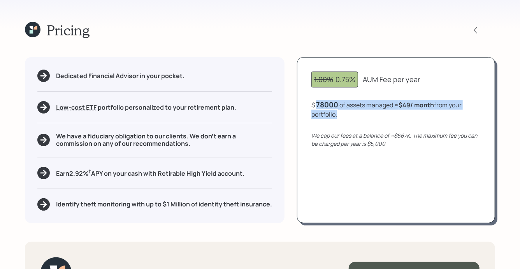
drag, startPoint x: 339, startPoint y: 117, endPoint x: 312, endPoint y: 102, distance: 31.0
click at [312, 102] on div "$ 78000 of assets managed ≈ $49 / month from your portfolio ." at bounding box center [395, 109] width 169 height 19
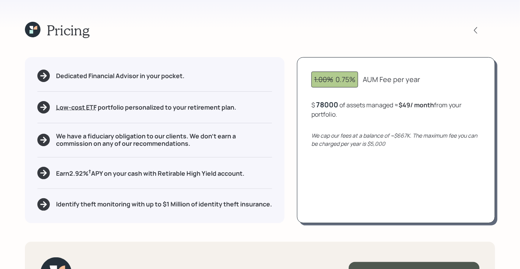
click at [326, 104] on div "78000" at bounding box center [327, 104] width 22 height 9
drag, startPoint x: 401, startPoint y: 105, endPoint x: 340, endPoint y: 117, distance: 62.0
click at [340, 117] on div "$ 78,000 of assets managed ≈ $49 / month from your portfolio ." at bounding box center [395, 109] width 169 height 19
click at [28, 29] on icon at bounding box center [33, 30] width 16 height 16
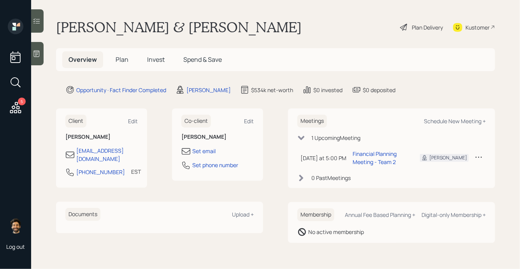
click at [116, 61] on span "Plan" at bounding box center [122, 59] width 13 height 9
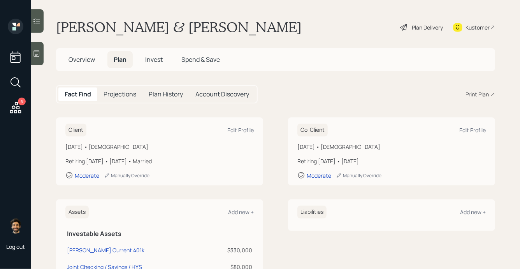
click at [485, 94] on div "Print Plan" at bounding box center [476, 94] width 23 height 8
click at [91, 249] on div "Paul Current 401k" at bounding box center [105, 250] width 77 height 8
select select "company_sponsored"
select select "balanced"
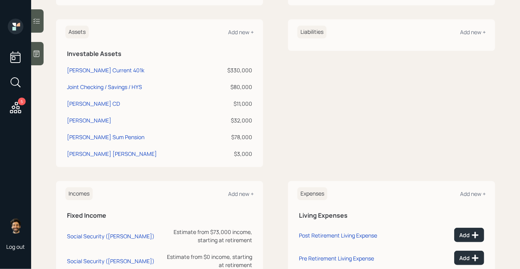
scroll to position [179, 0]
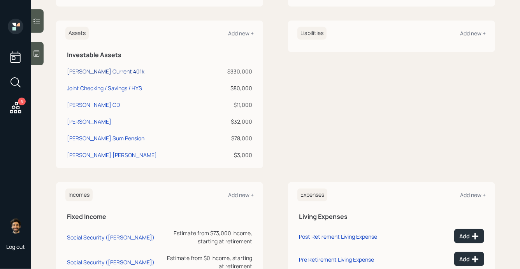
click at [82, 73] on div "Paul Current 401k" at bounding box center [105, 71] width 77 height 8
select select "company_sponsored"
select select "balanced"
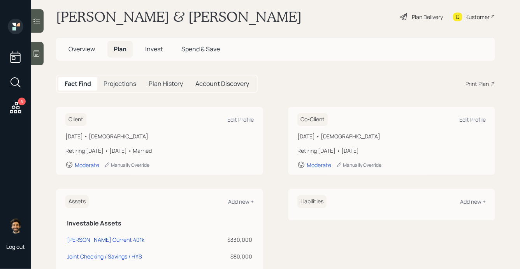
scroll to position [9, 0]
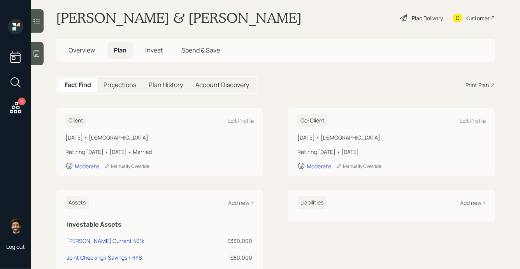
click at [79, 50] on span "Overview" at bounding box center [81, 50] width 26 height 9
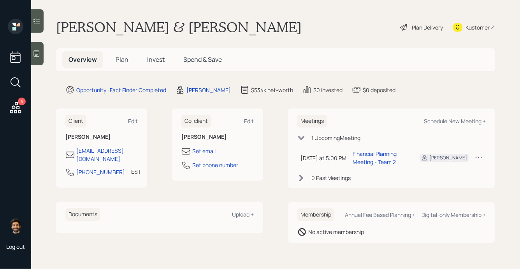
click at [448, 126] on div "Meetings Schedule New Meeting +" at bounding box center [391, 121] width 188 height 13
click at [443, 122] on div "Schedule New Meeting +" at bounding box center [455, 120] width 62 height 7
select select "f14b762f-c7c2-4b89-9227-8fa891345eea"
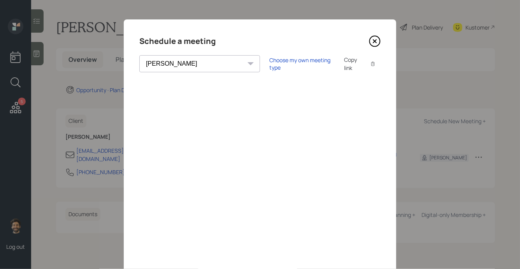
click at [372, 41] on icon at bounding box center [375, 41] width 12 height 12
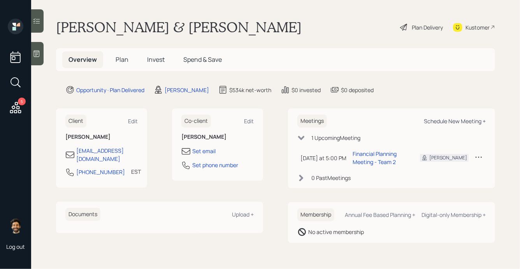
click at [438, 119] on div "Schedule New Meeting +" at bounding box center [455, 120] width 62 height 7
select select "f14b762f-c7c2-4b89-9227-8fa891345eea"
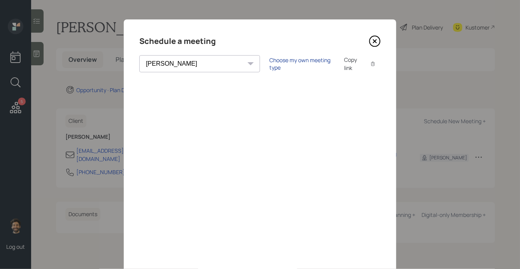
click at [269, 67] on div "Choose my own meeting type" at bounding box center [301, 63] width 65 height 15
click at [372, 39] on icon at bounding box center [375, 41] width 12 height 12
